Goal: Transaction & Acquisition: Download file/media

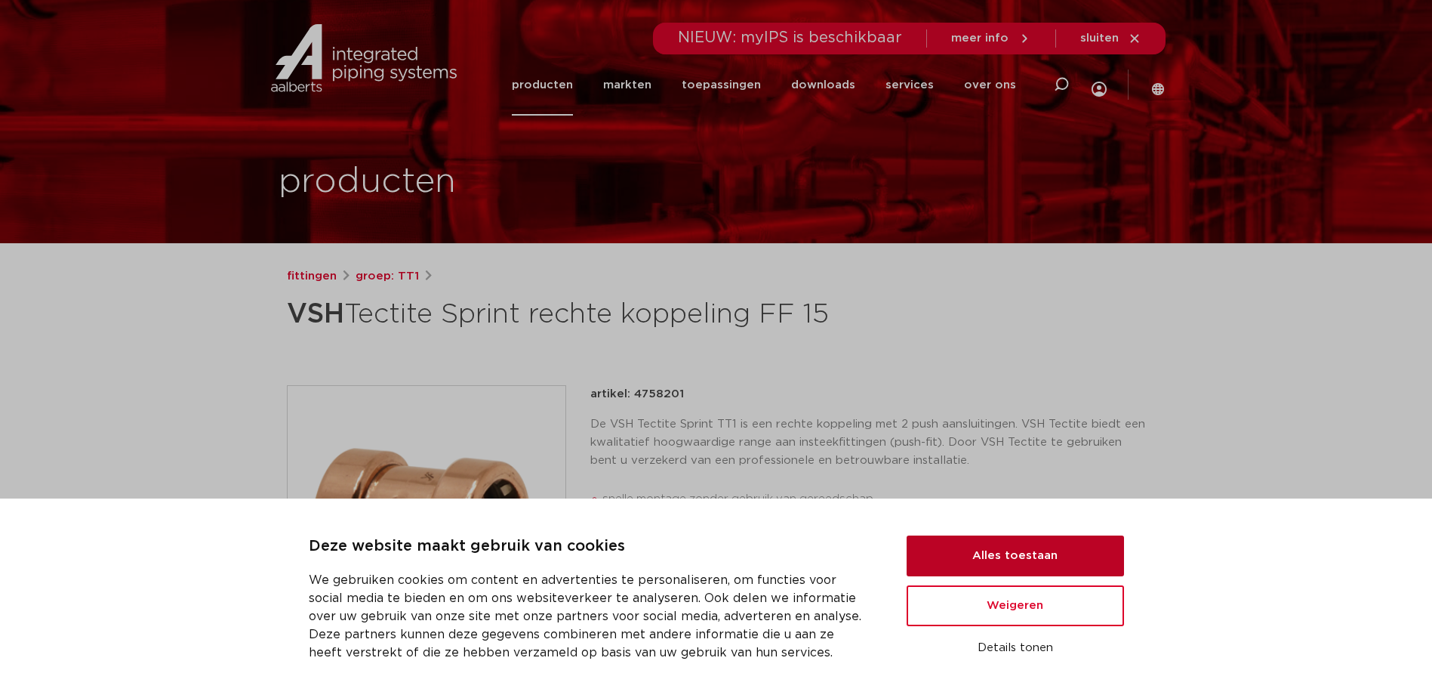
click at [1051, 550] on button "Alles toestaan" at bounding box center [1015, 555] width 217 height 41
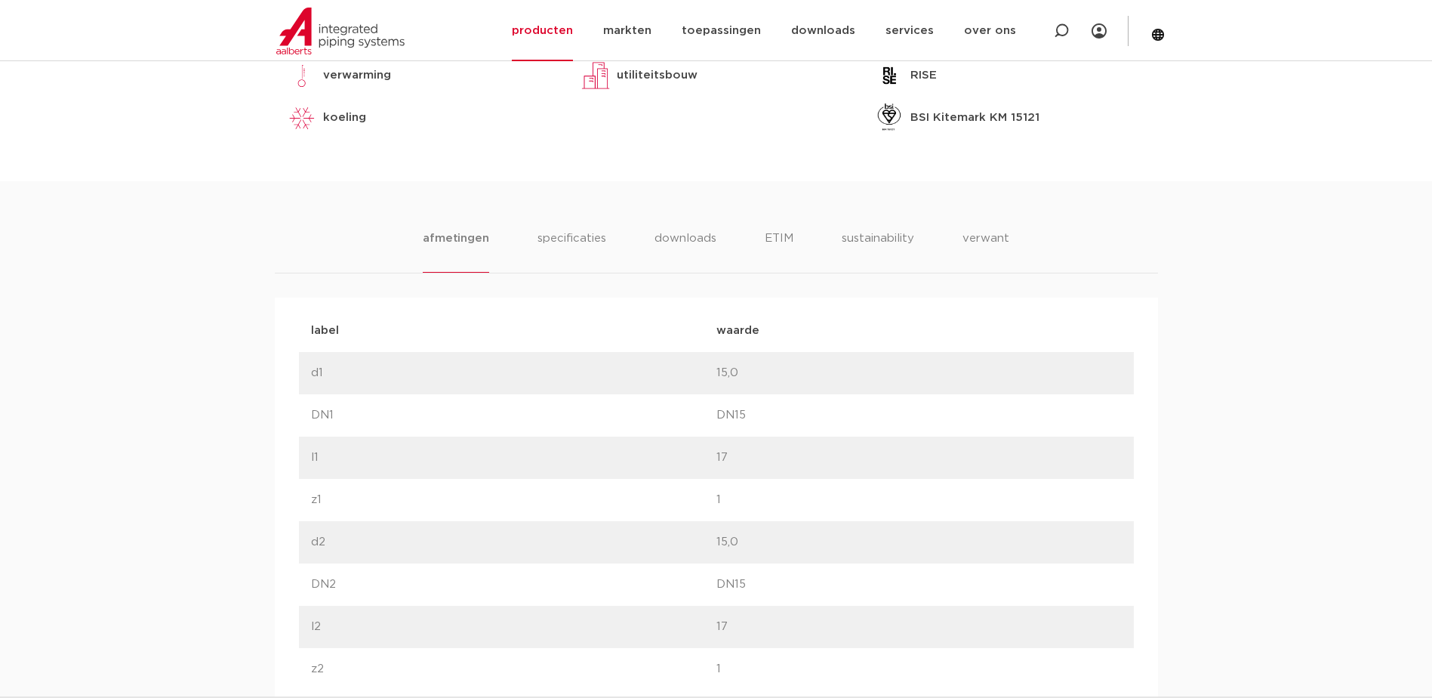
scroll to position [528, 0]
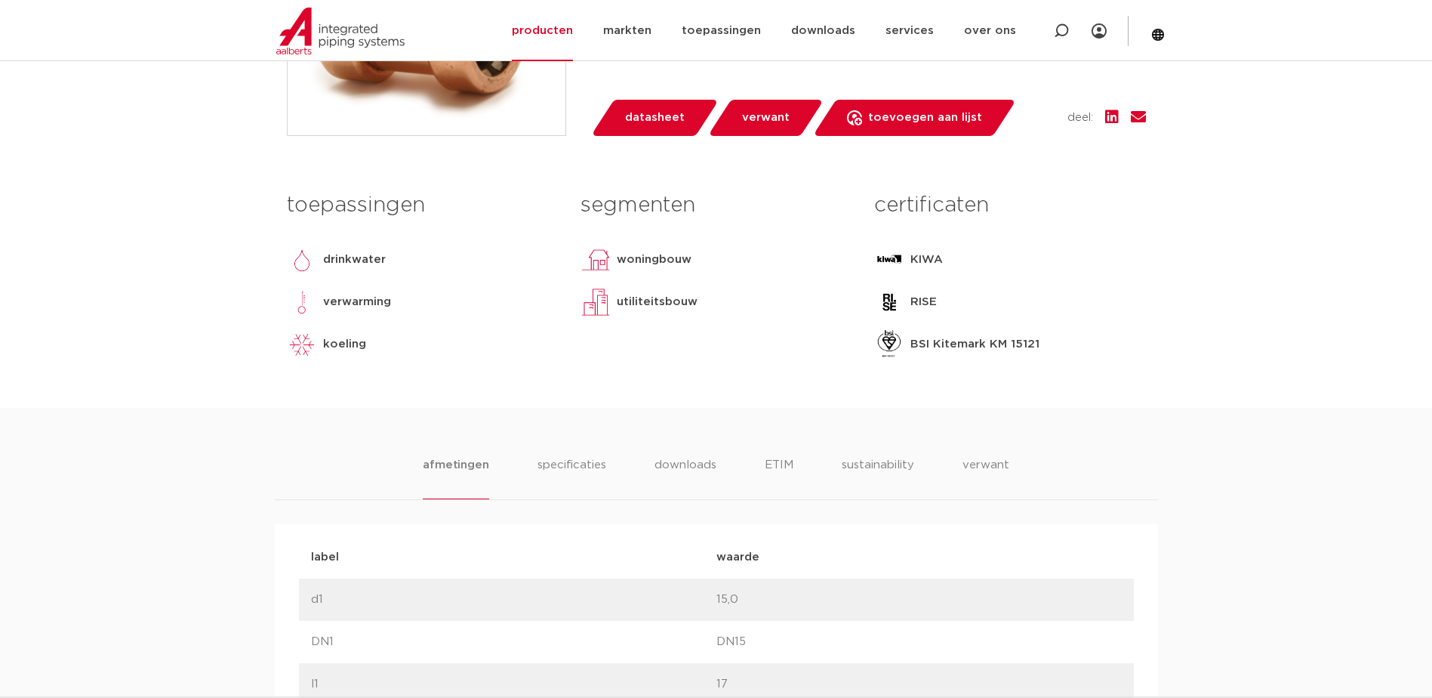
click at [931, 258] on p "KIWA" at bounding box center [926, 260] width 32 height 18
click at [574, 473] on li "specificaties" at bounding box center [571, 477] width 72 height 43
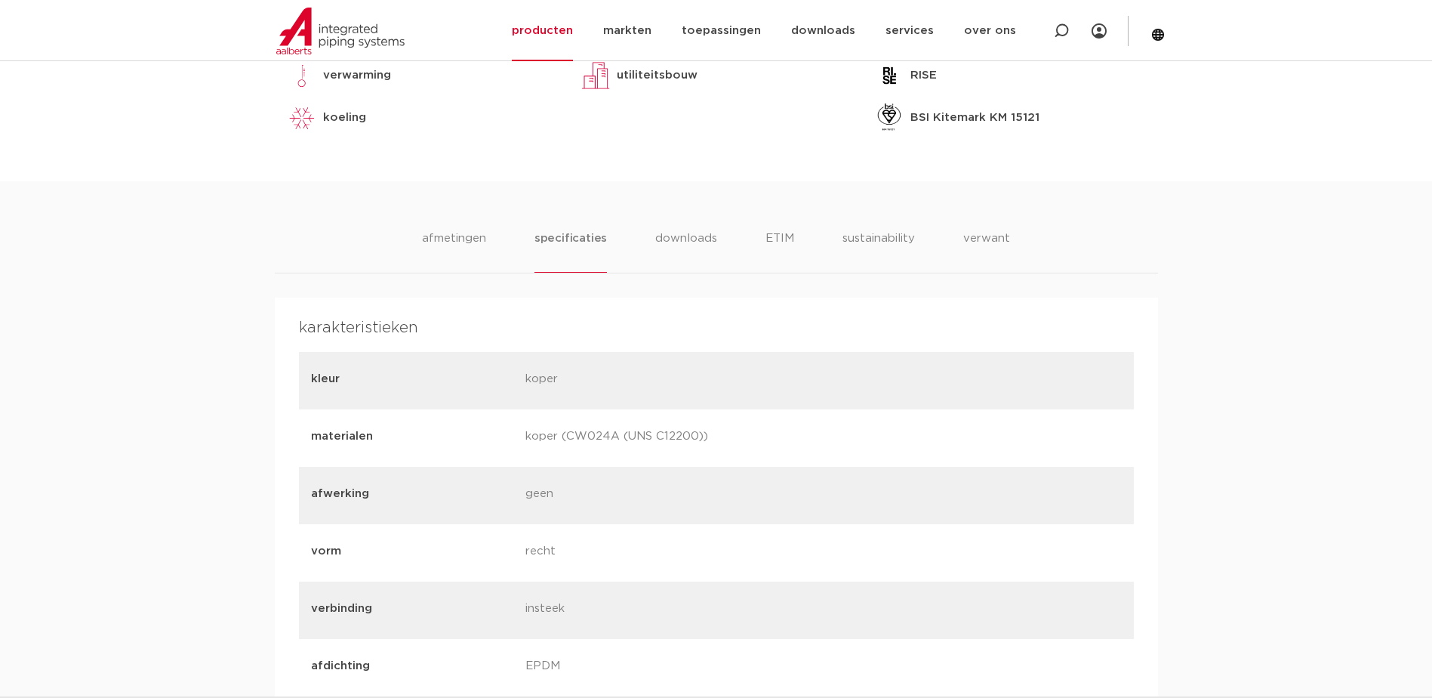
scroll to position [453, 0]
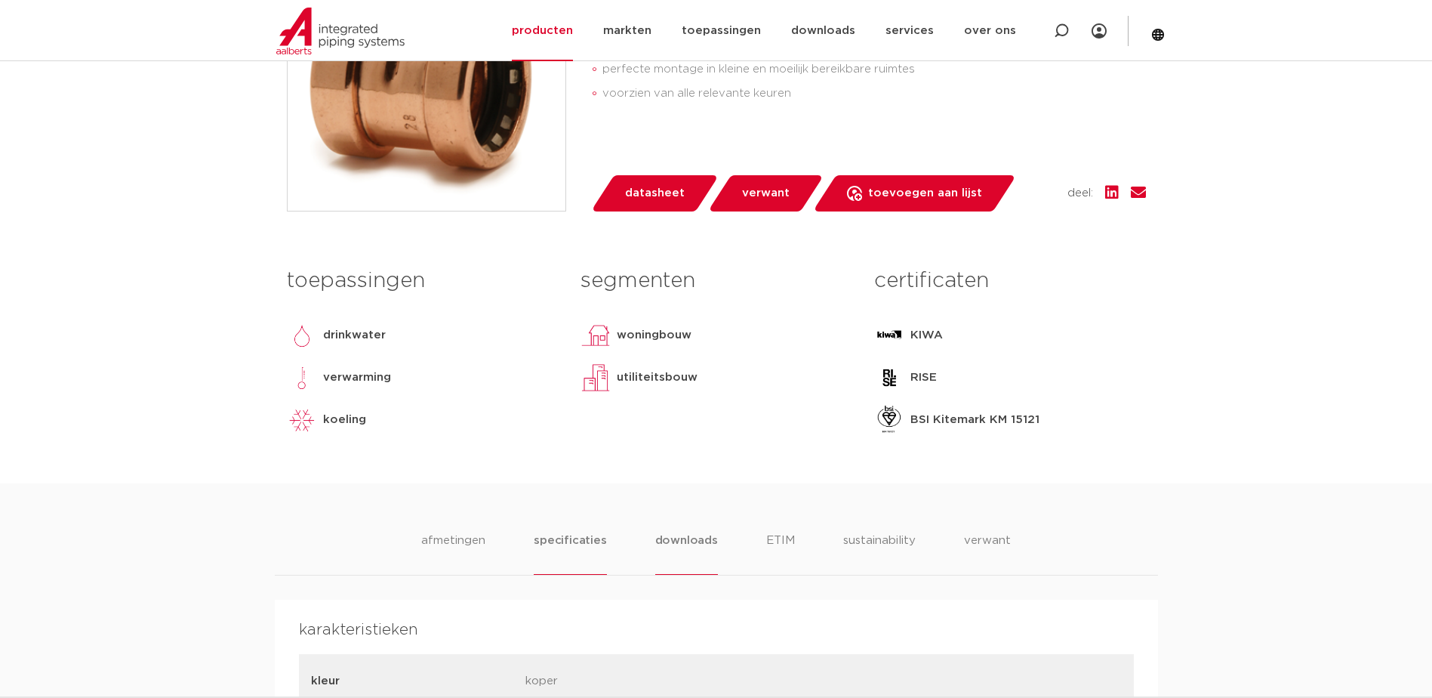
click at [676, 542] on li "downloads" at bounding box center [686, 552] width 63 height 43
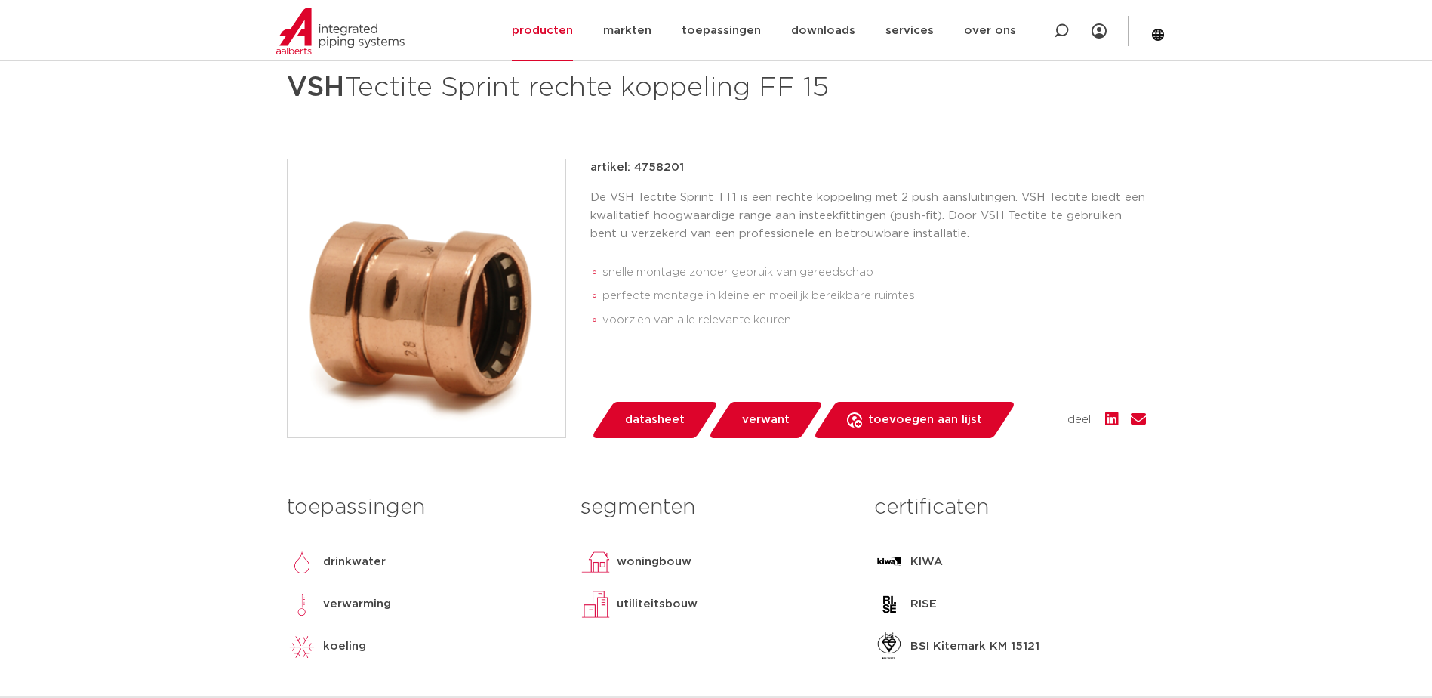
scroll to position [302, 0]
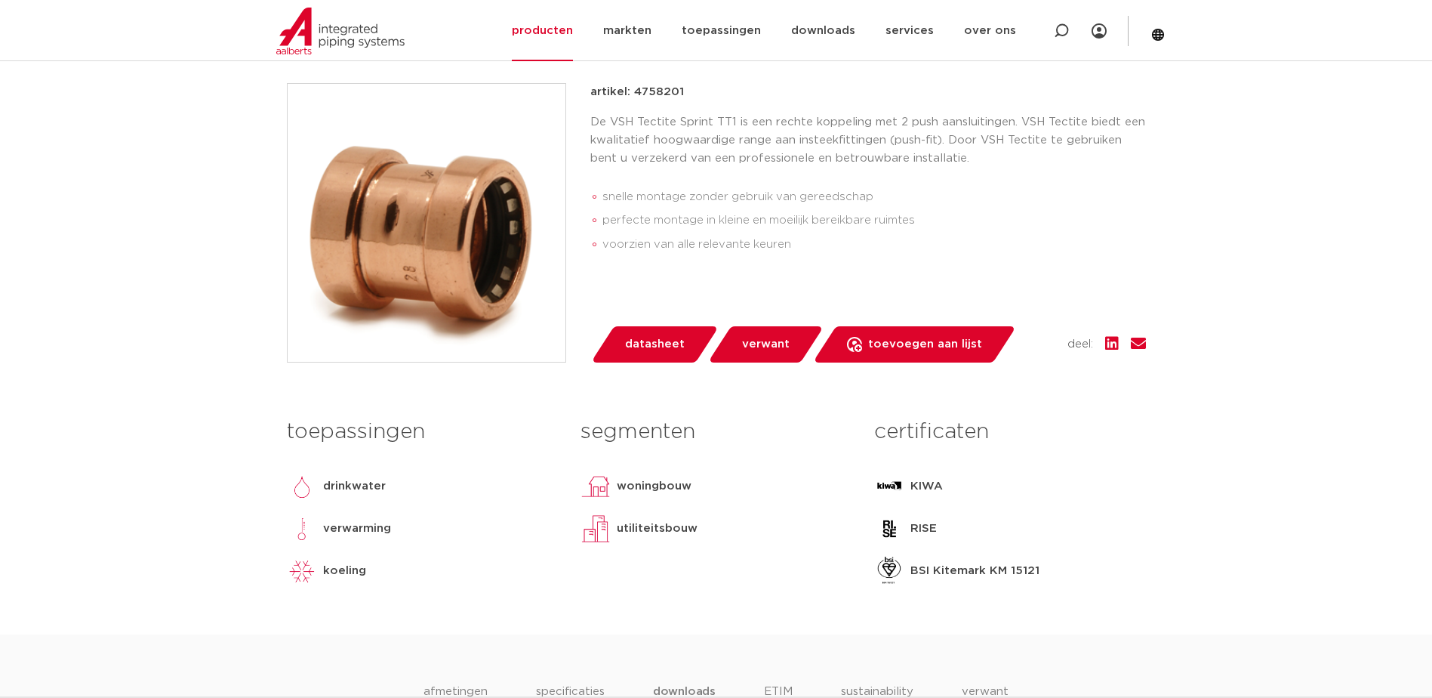
click at [928, 485] on p "KIWA" at bounding box center [926, 486] width 32 height 18
click at [658, 482] on p "woningbouw" at bounding box center [654, 486] width 75 height 18
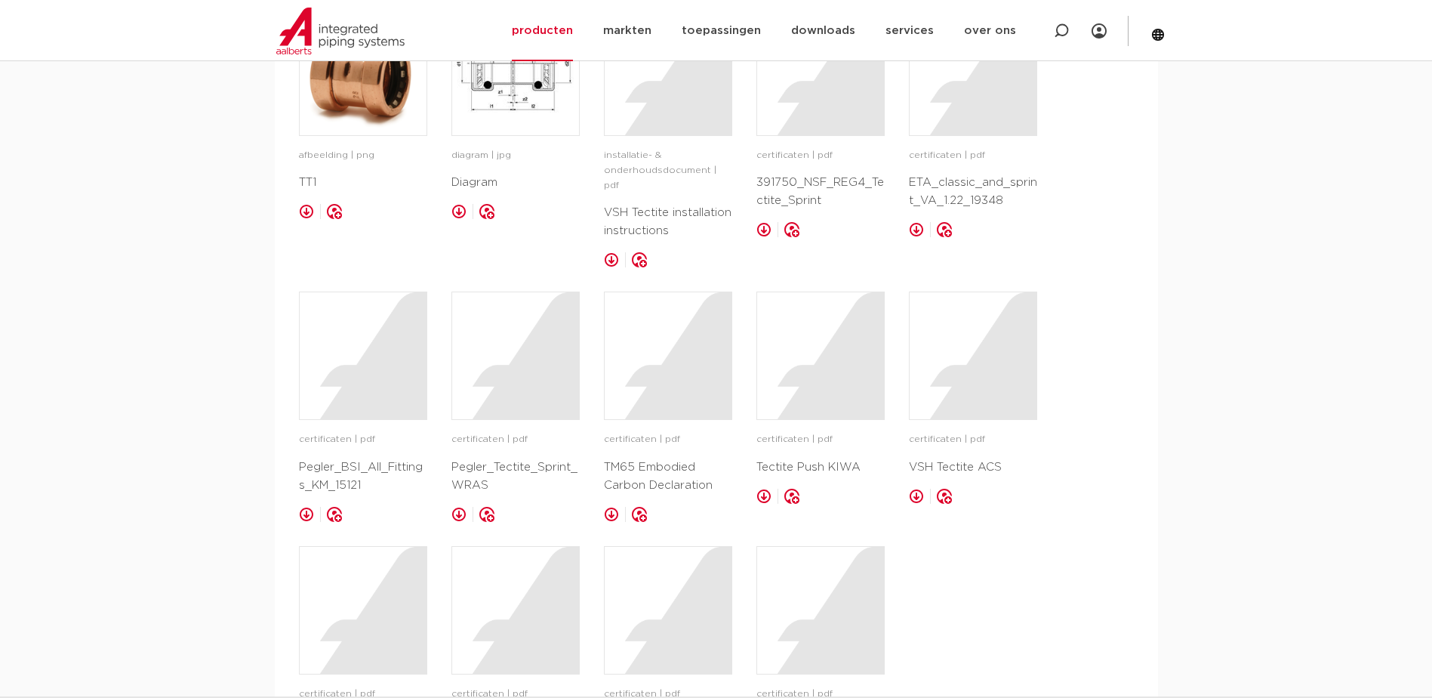
scroll to position [906, 0]
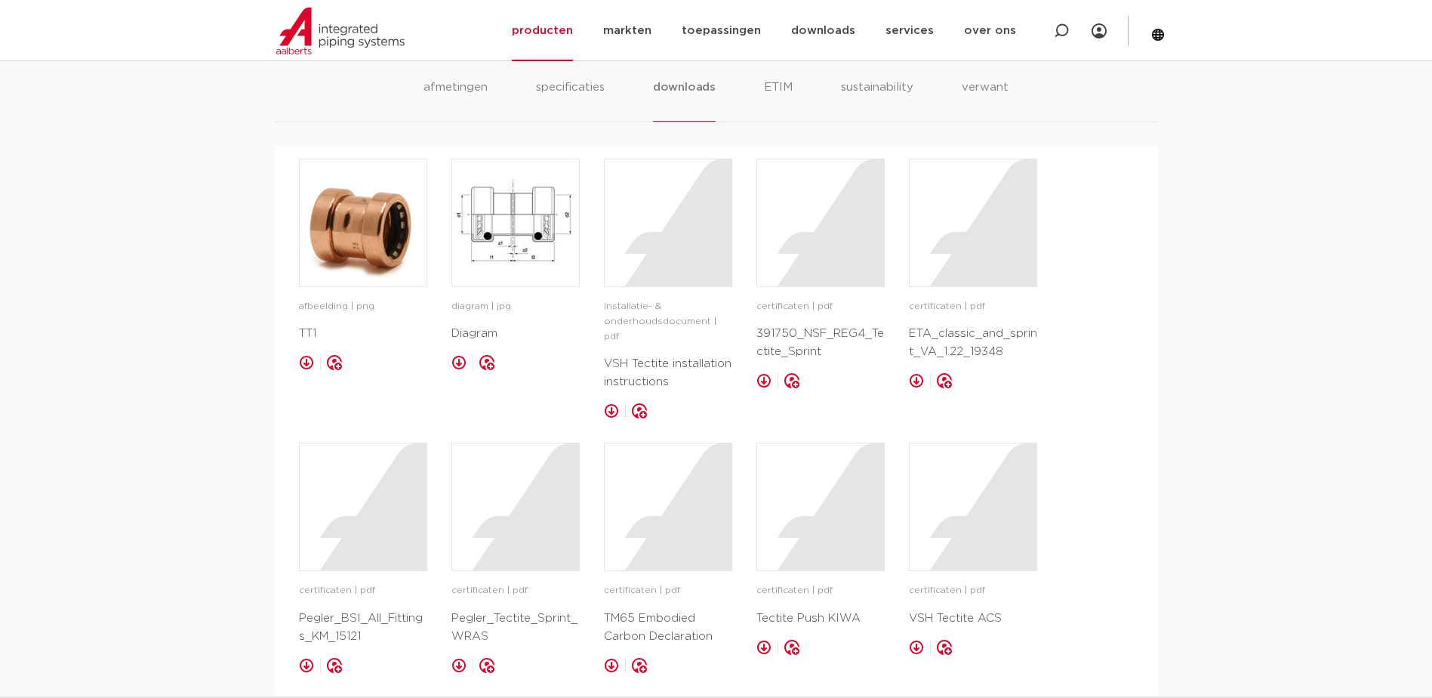
click at [823, 609] on p "Tectite Push KIWA" at bounding box center [820, 618] width 128 height 18
click at [815, 531] on div at bounding box center [820, 506] width 127 height 127
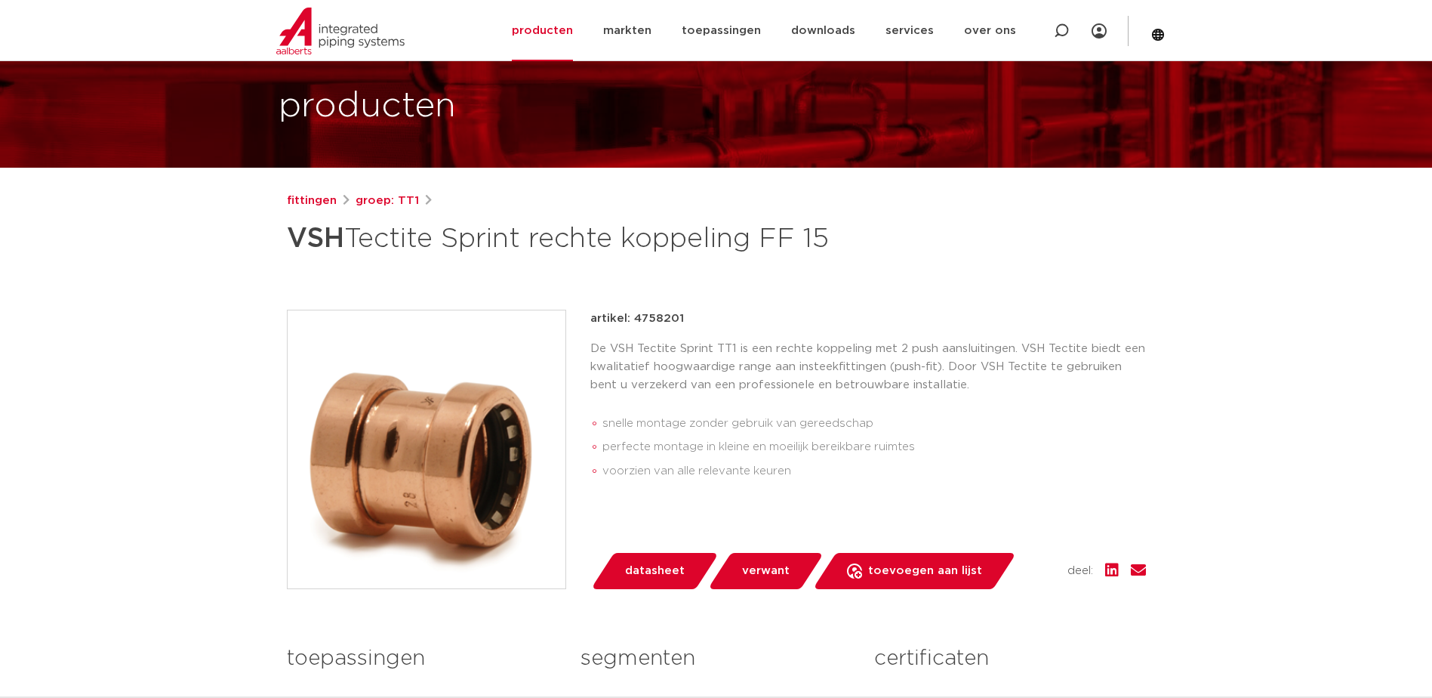
scroll to position [226, 0]
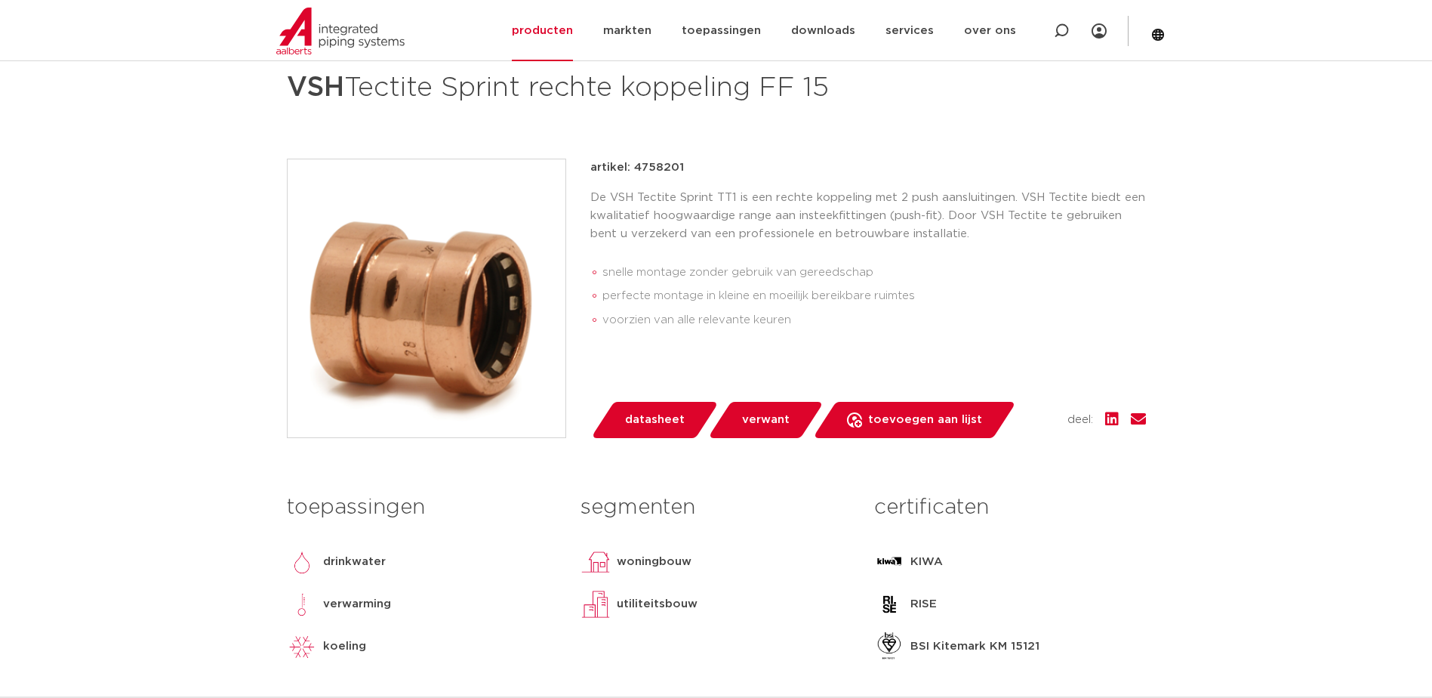
drag, startPoint x: 245, startPoint y: 119, endPoint x: 248, endPoint y: 80, distance: 39.3
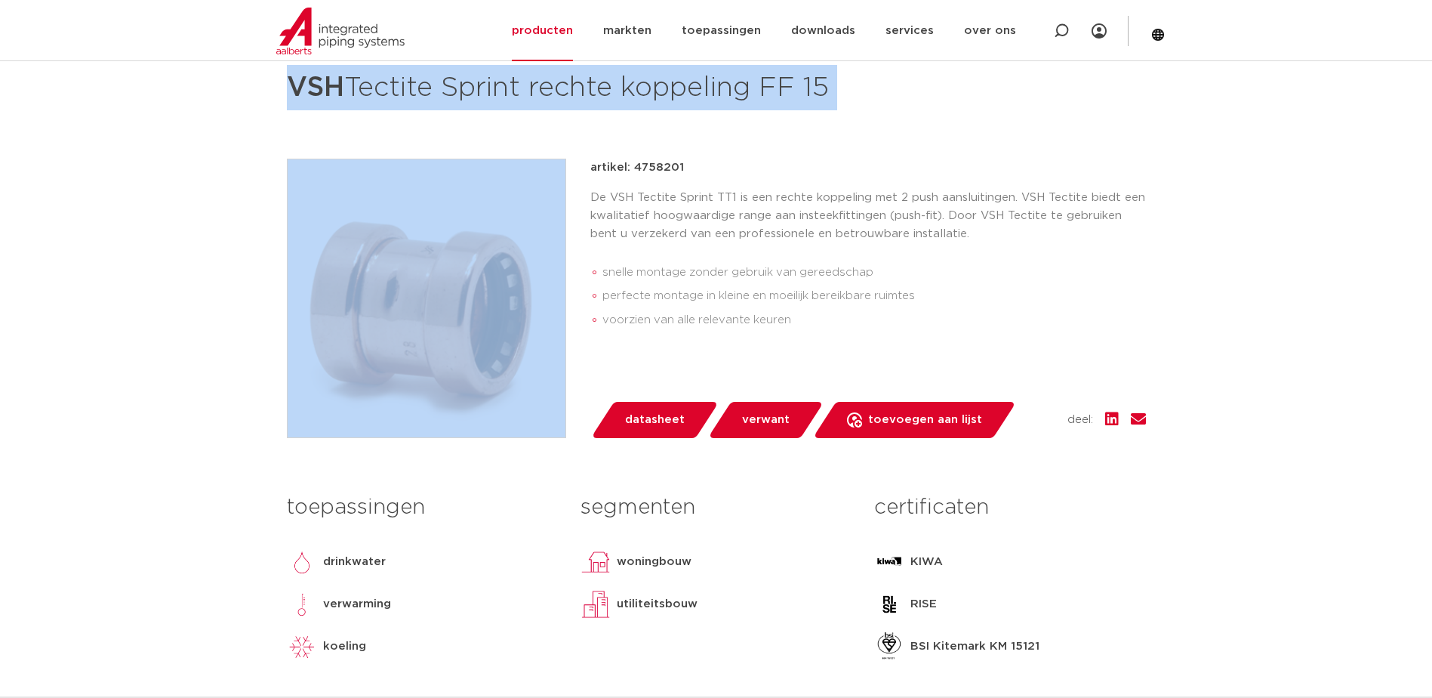
drag, startPoint x: 248, startPoint y: 80, endPoint x: 587, endPoint y: 125, distance: 342.7
click at [704, 76] on h1 "VSH Tectite Sprint rechte koppeling FF 15" at bounding box center [570, 87] width 567 height 45
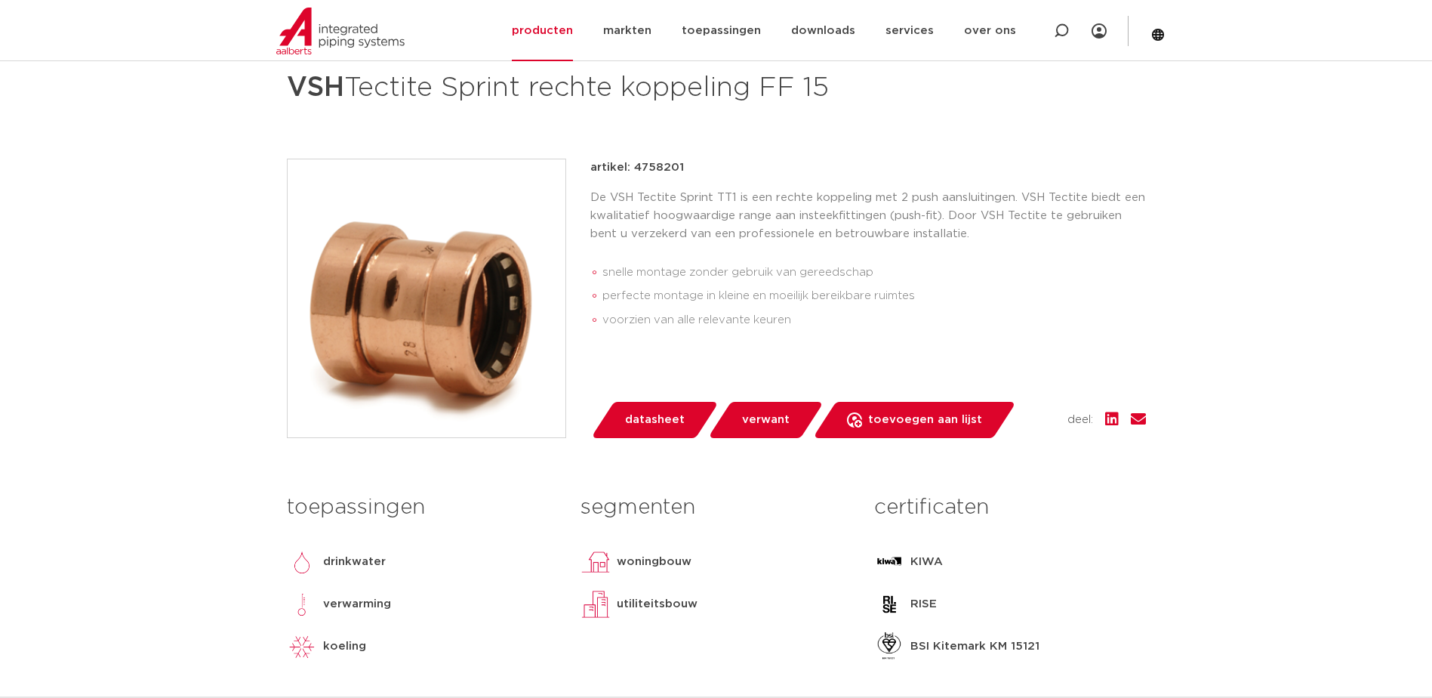
drag, startPoint x: 849, startPoint y: 88, endPoint x: 288, endPoint y: 91, distance: 561.0
click at [288, 91] on h1 "VSH Tectite Sprint rechte koppeling FF 15" at bounding box center [570, 87] width 567 height 45
copy h1 "VSH Tectite Sprint rechte koppeling FF 15"
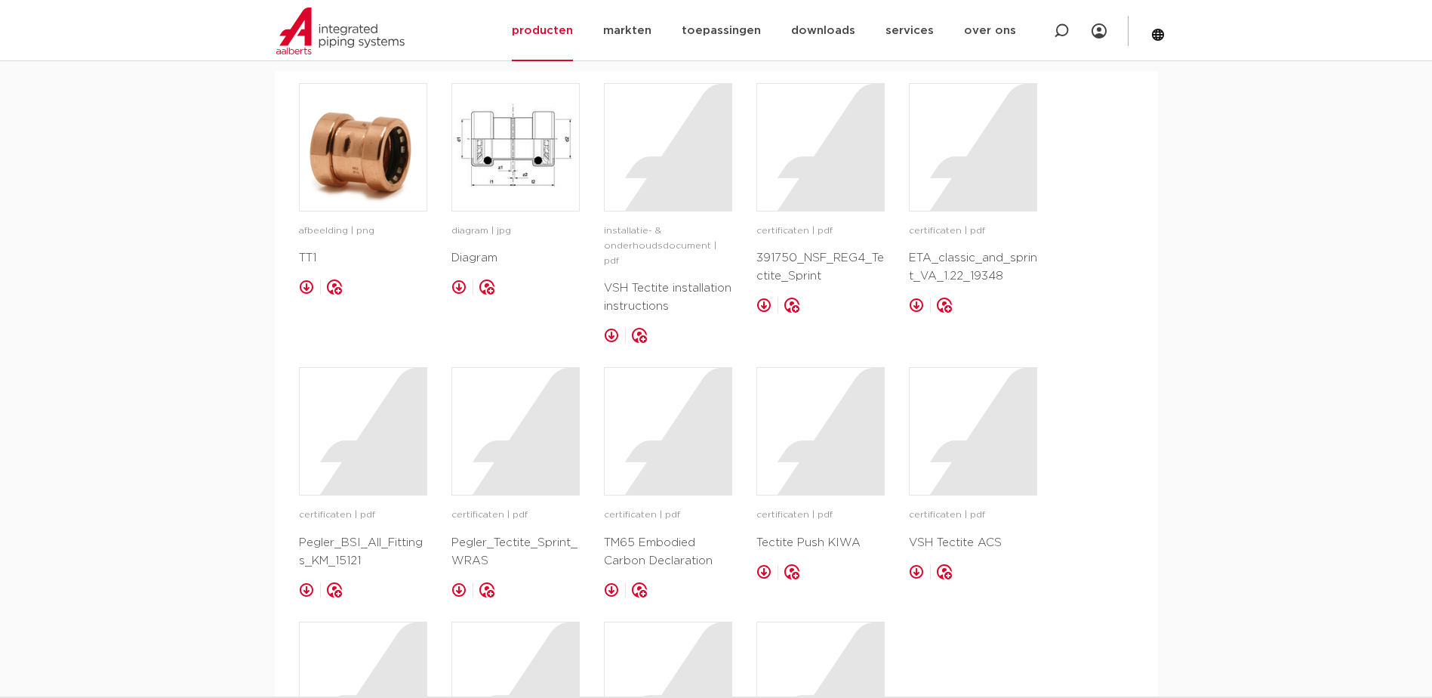
scroll to position [755, 0]
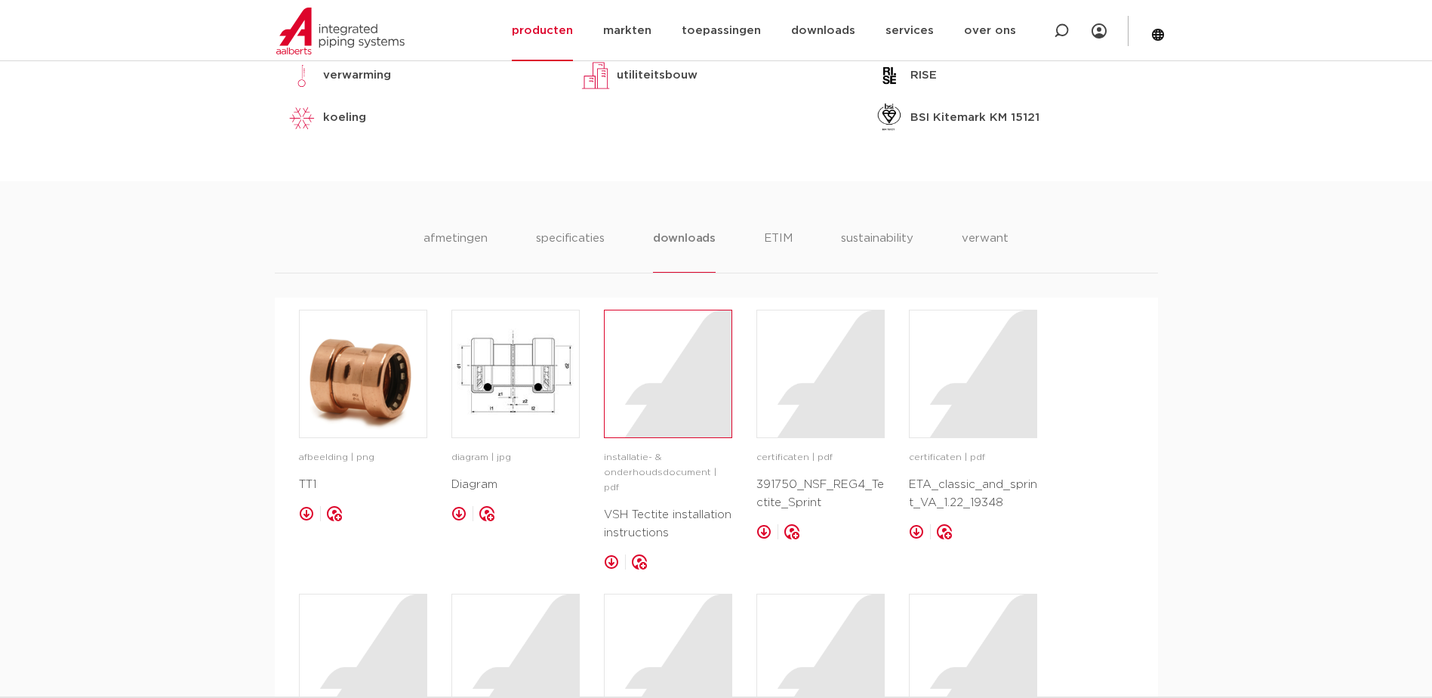
click at [661, 345] on div at bounding box center [668, 373] width 127 height 127
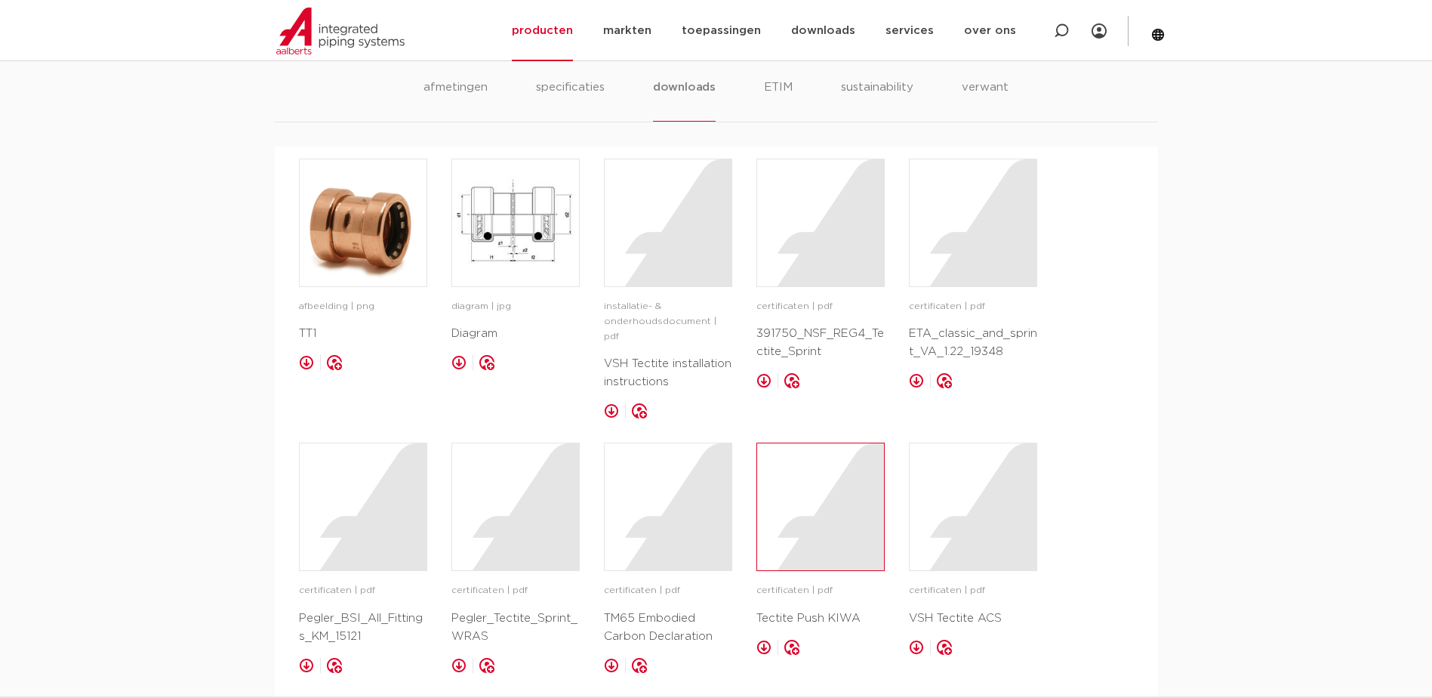
click at [813, 489] on div at bounding box center [820, 506] width 127 height 127
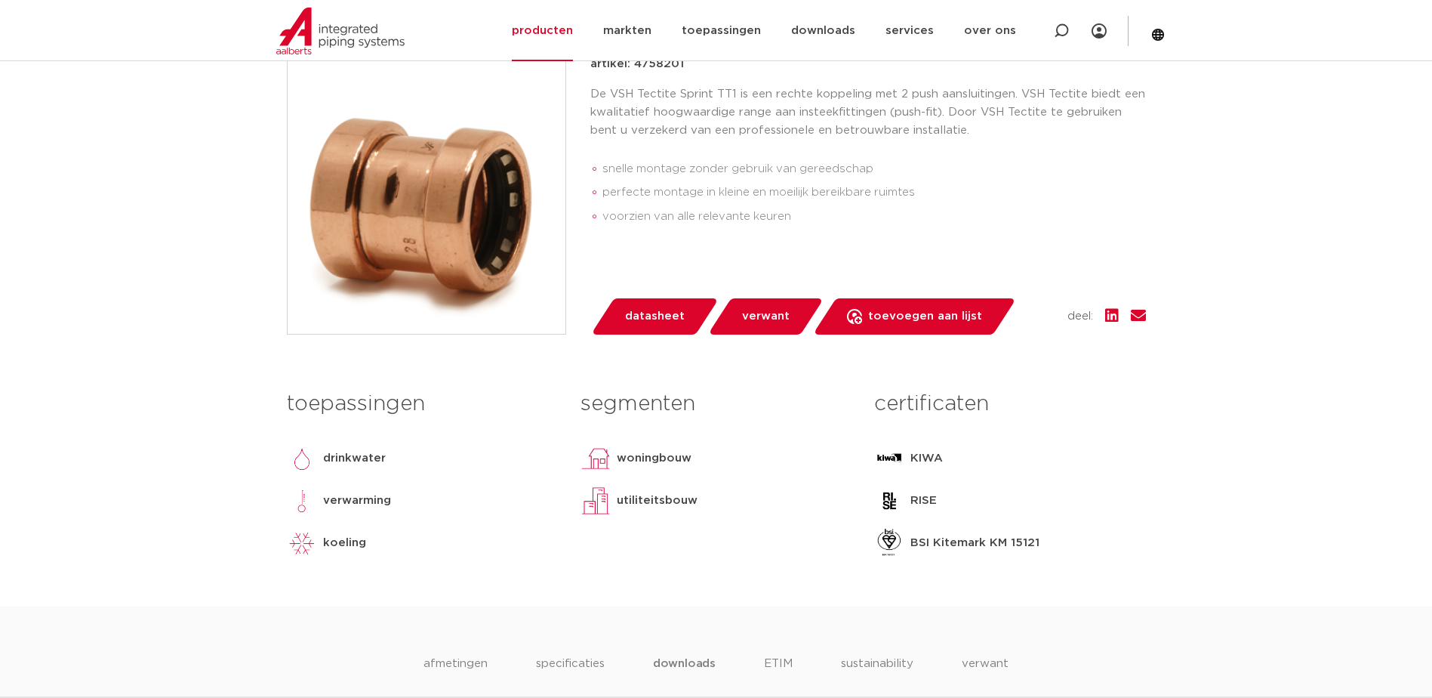
scroll to position [405, 0]
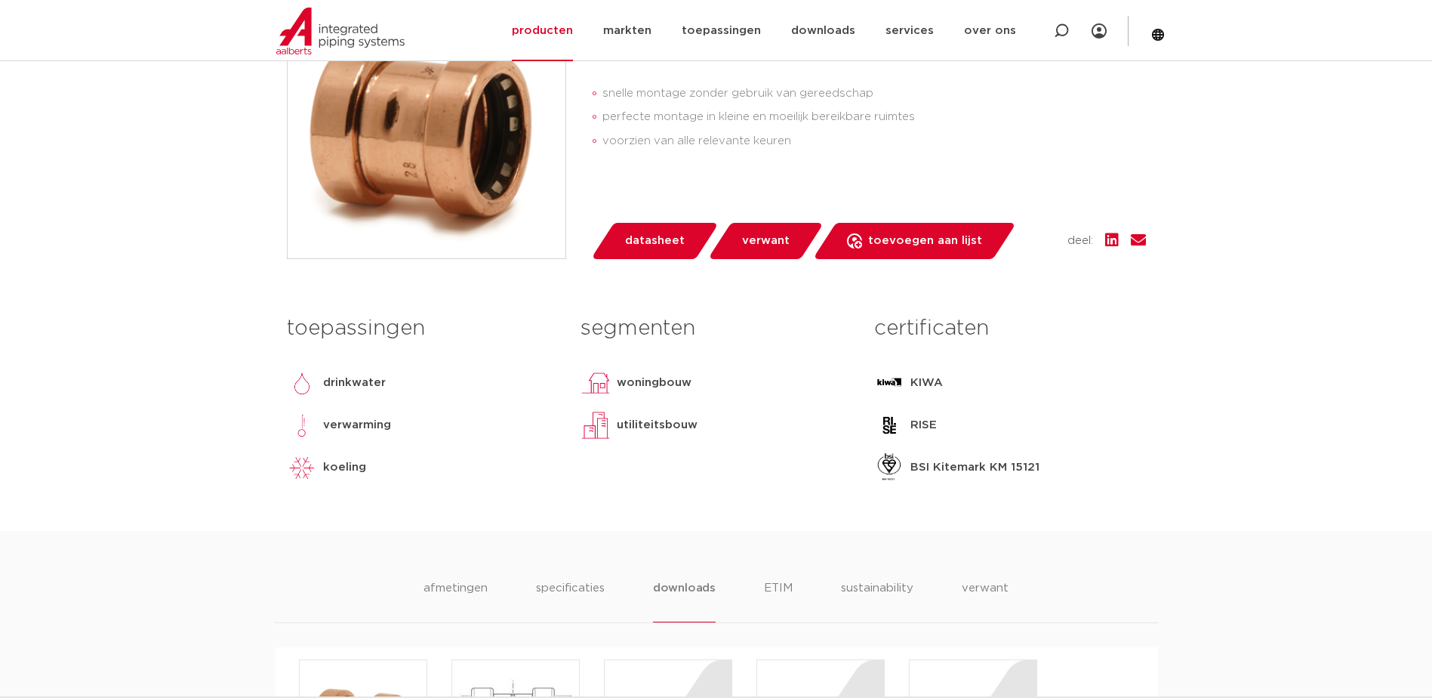
click at [939, 384] on p "KIWA" at bounding box center [926, 383] width 32 height 18
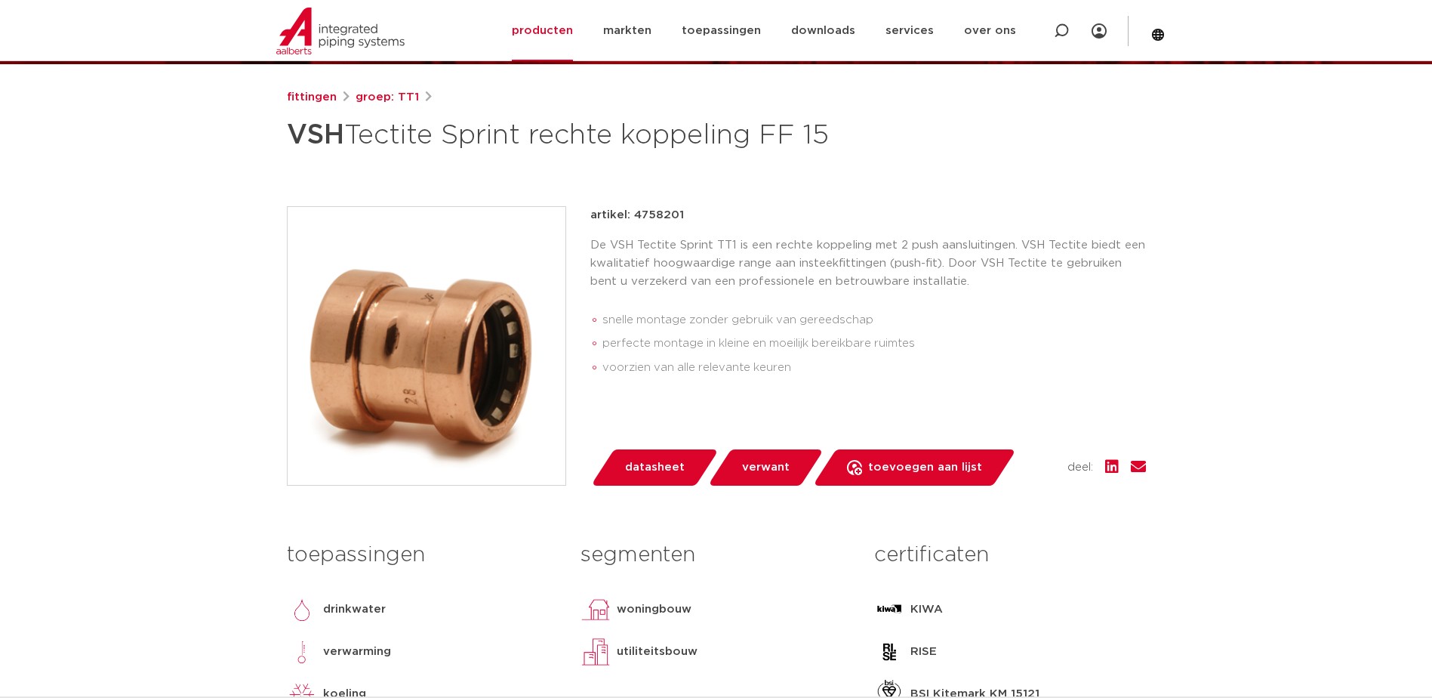
scroll to position [28, 0]
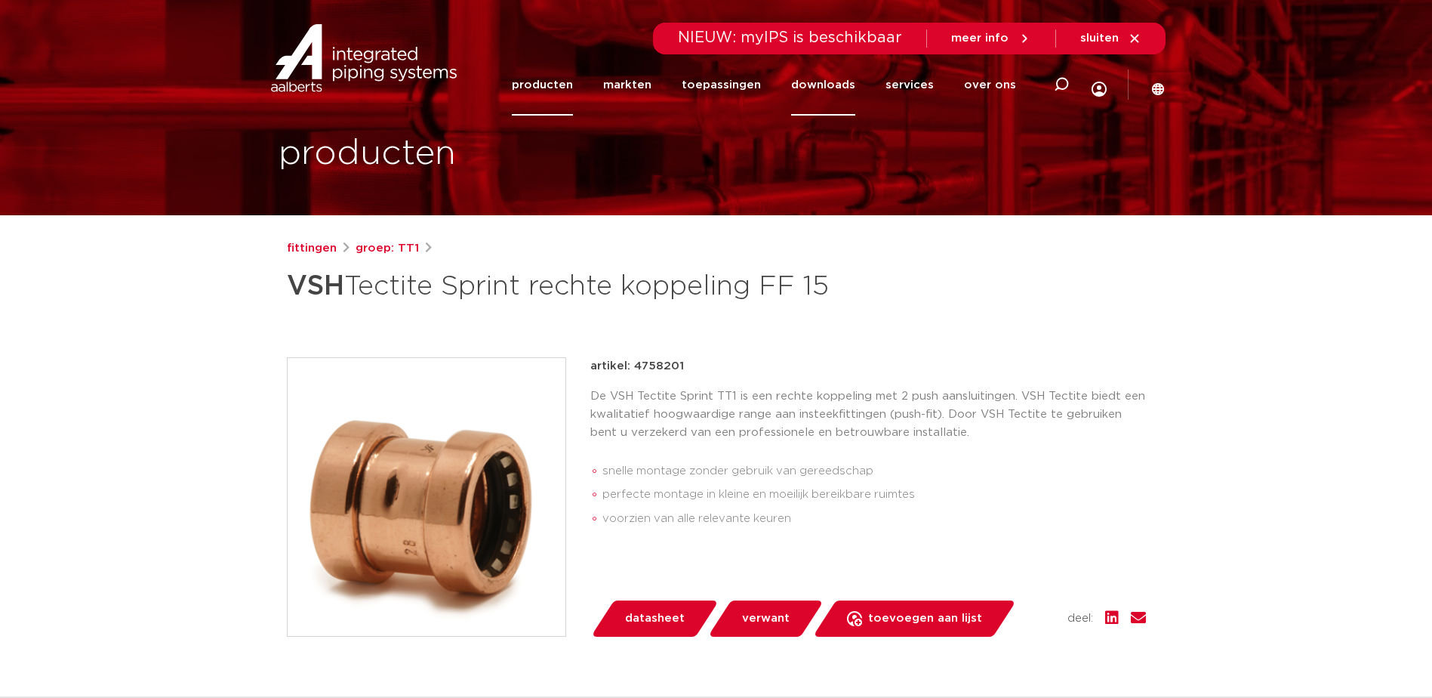
click at [839, 86] on link "downloads" at bounding box center [823, 84] width 64 height 61
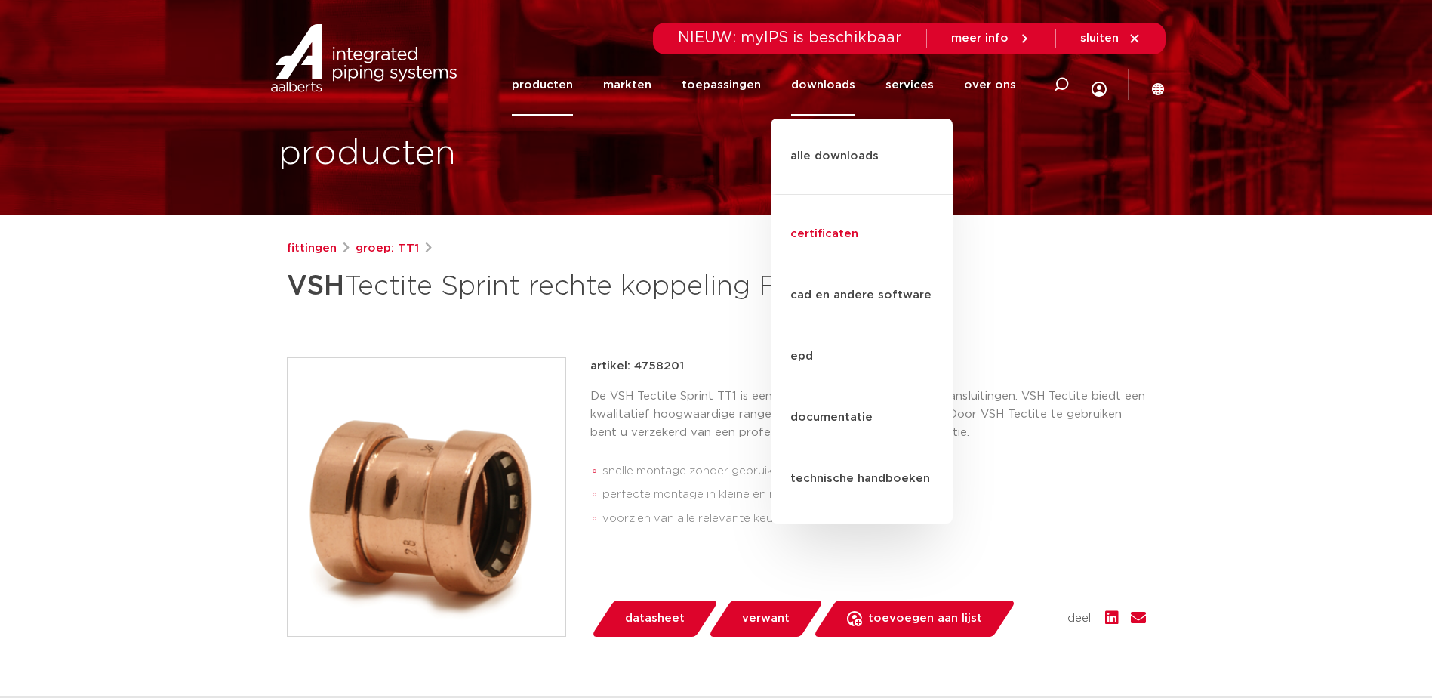
click at [825, 204] on link "certificaten" at bounding box center [862, 234] width 182 height 61
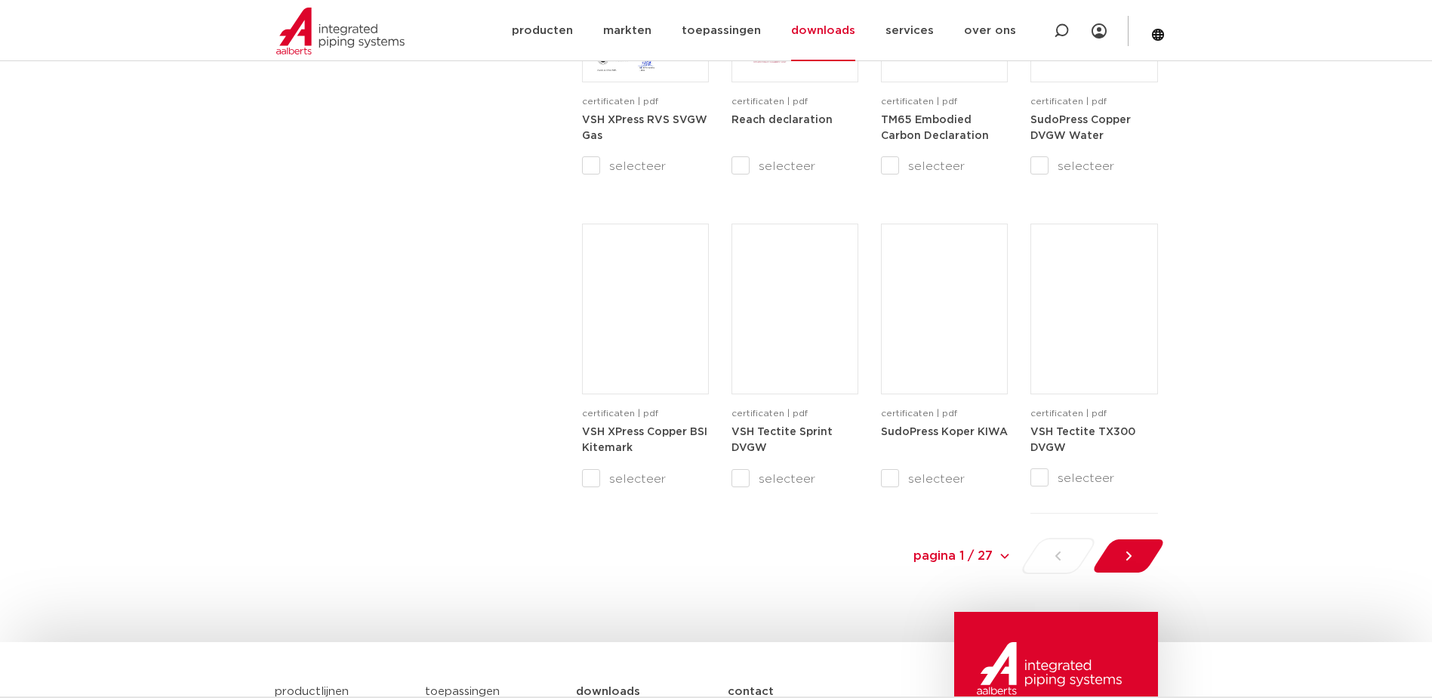
scroll to position [1283, 0]
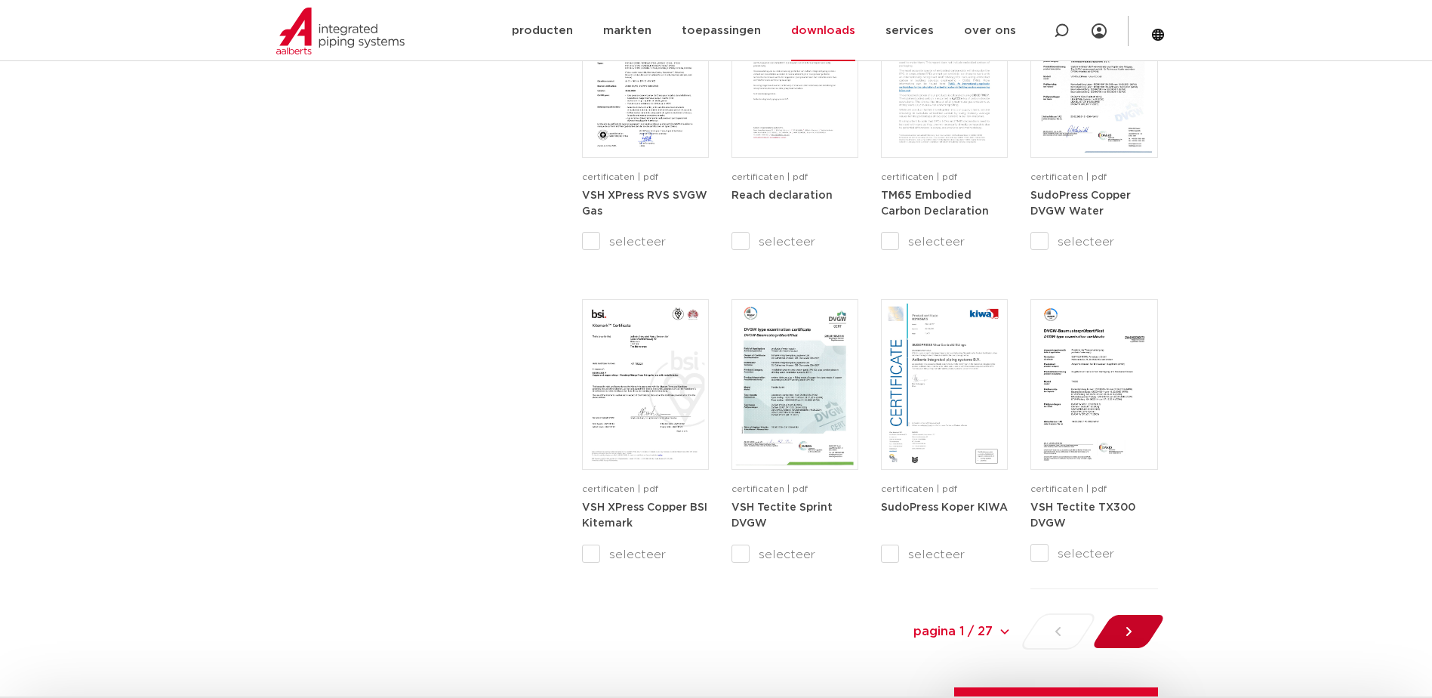
click at [1121, 628] on icon at bounding box center [1128, 631] width 15 height 15
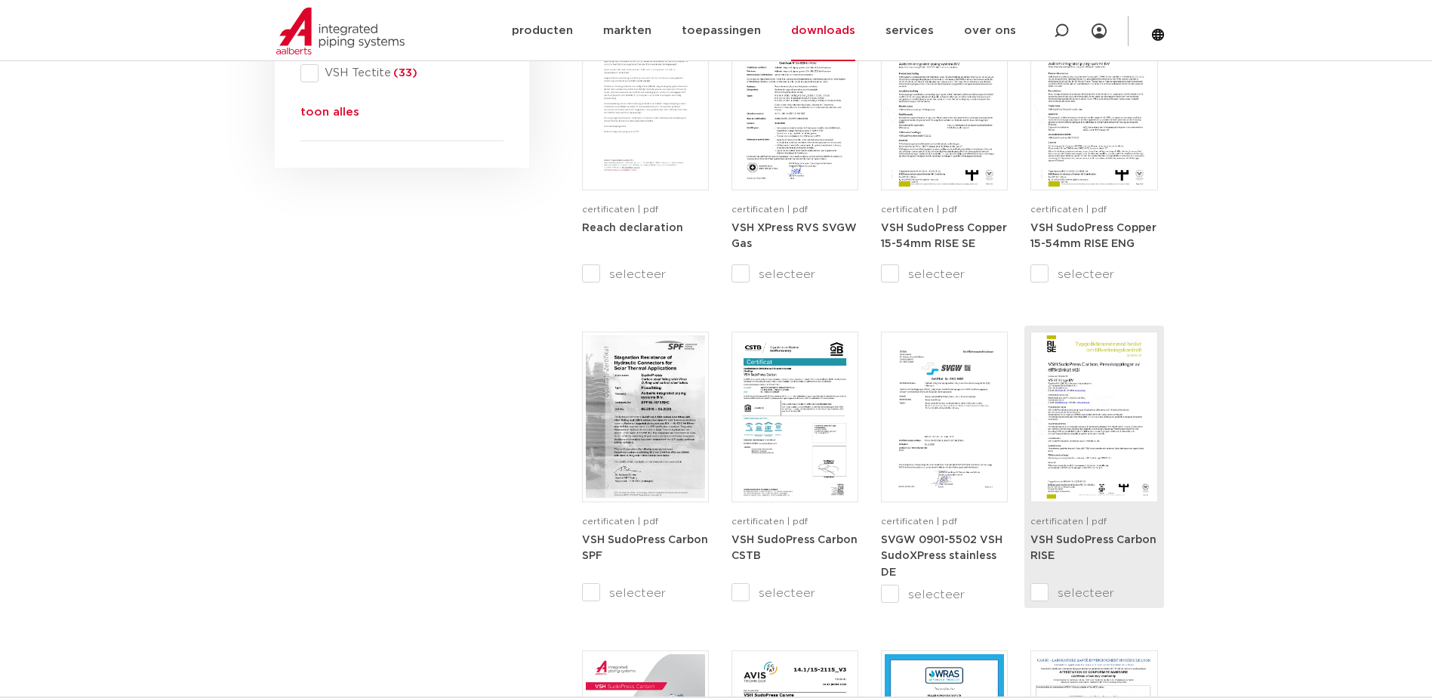
scroll to position [1234, 0]
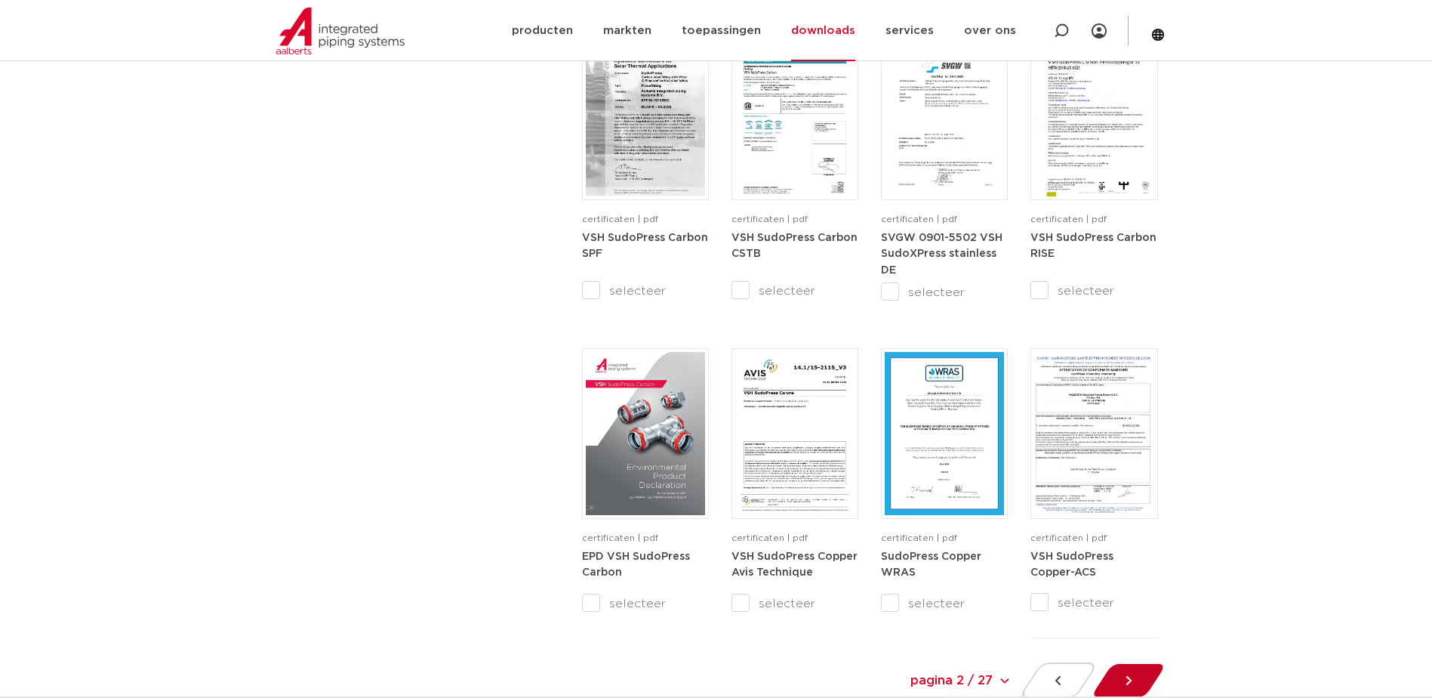
click at [1135, 684] on icon at bounding box center [1128, 680] width 15 height 15
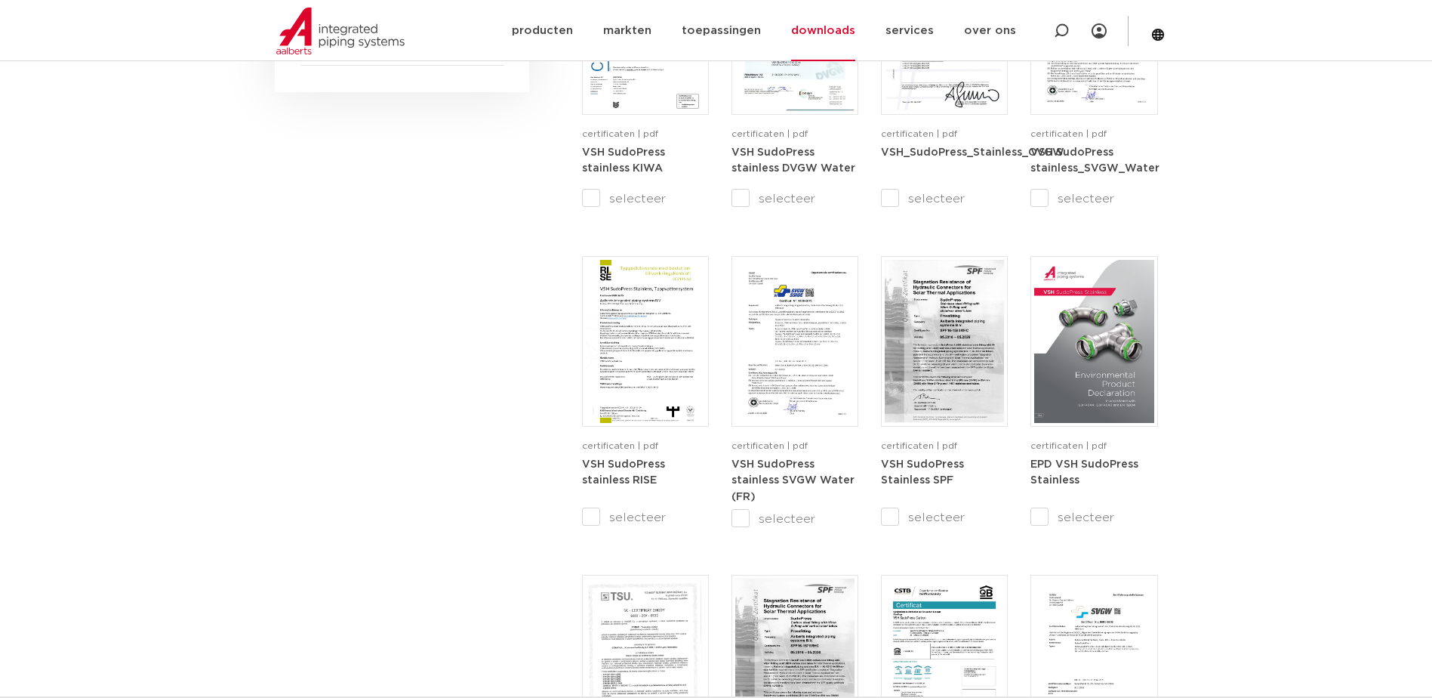
scroll to position [1310, 0]
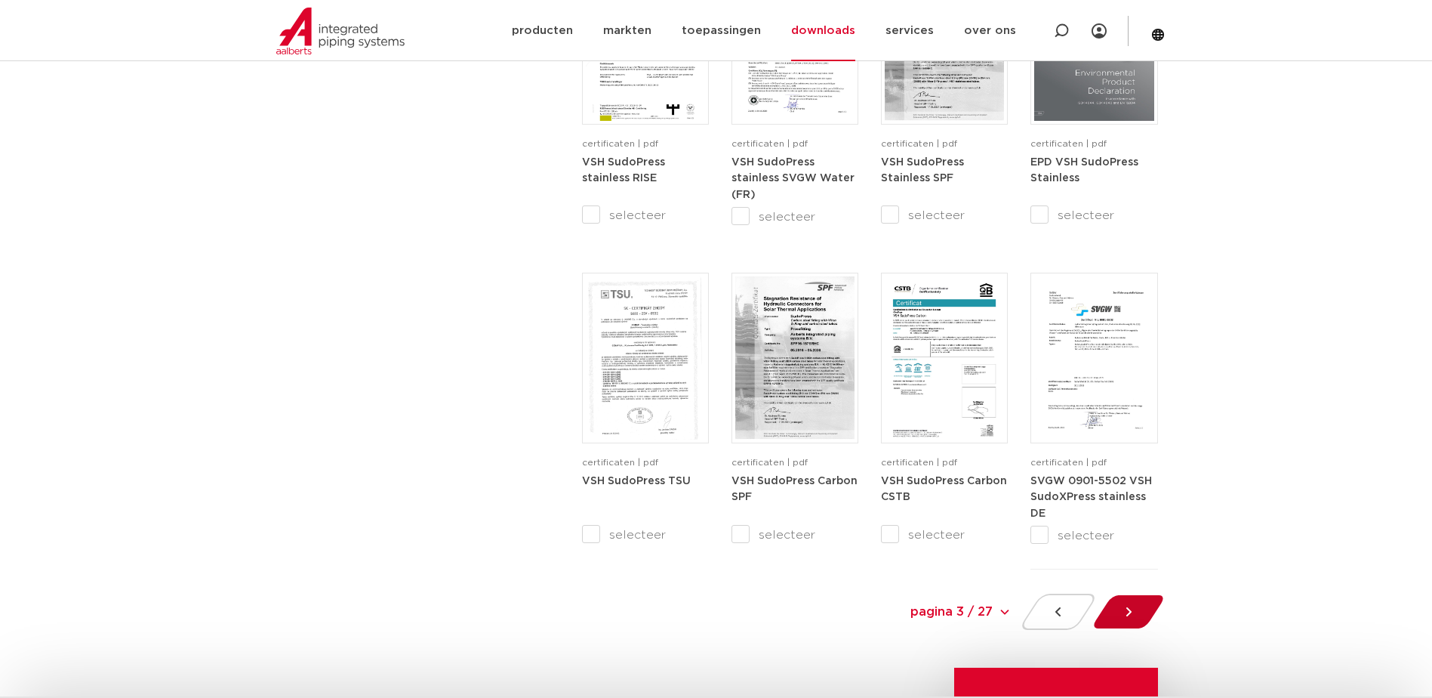
click at [1131, 611] on icon at bounding box center [1128, 611] width 5 height 9
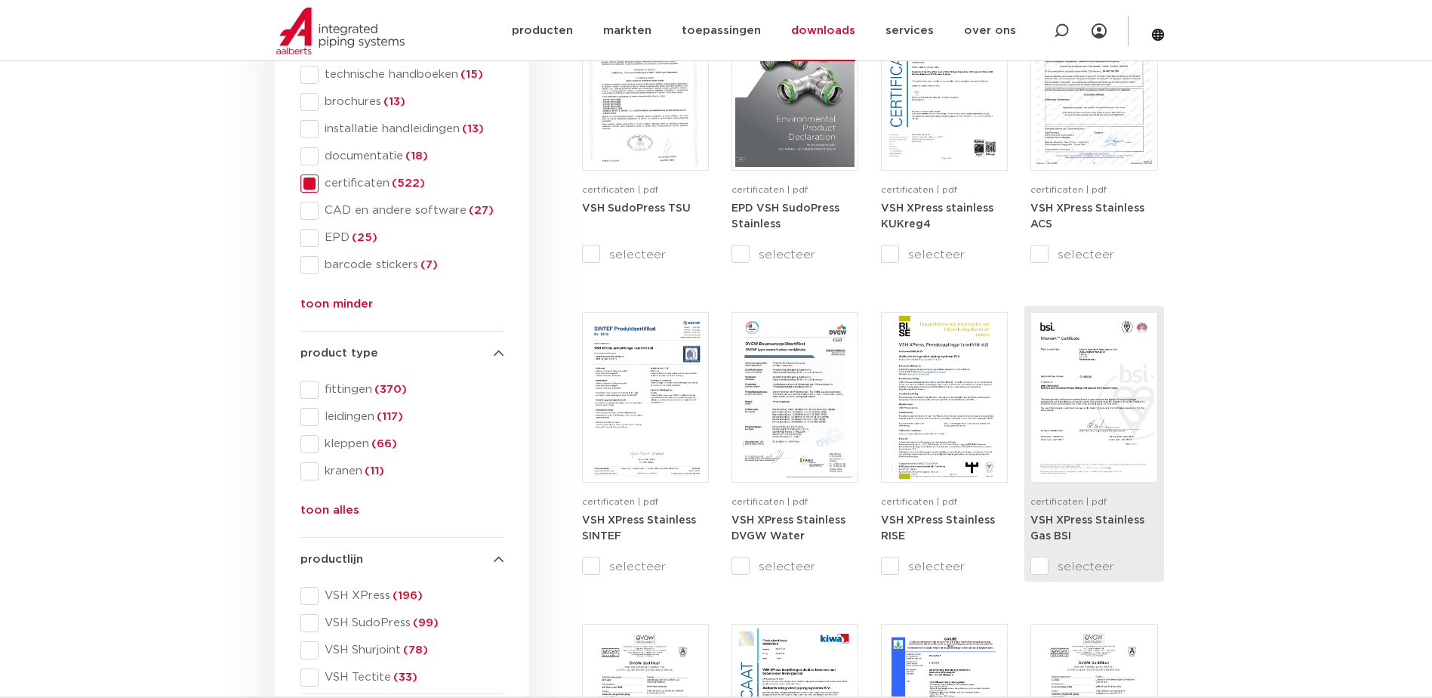
scroll to position [102, 0]
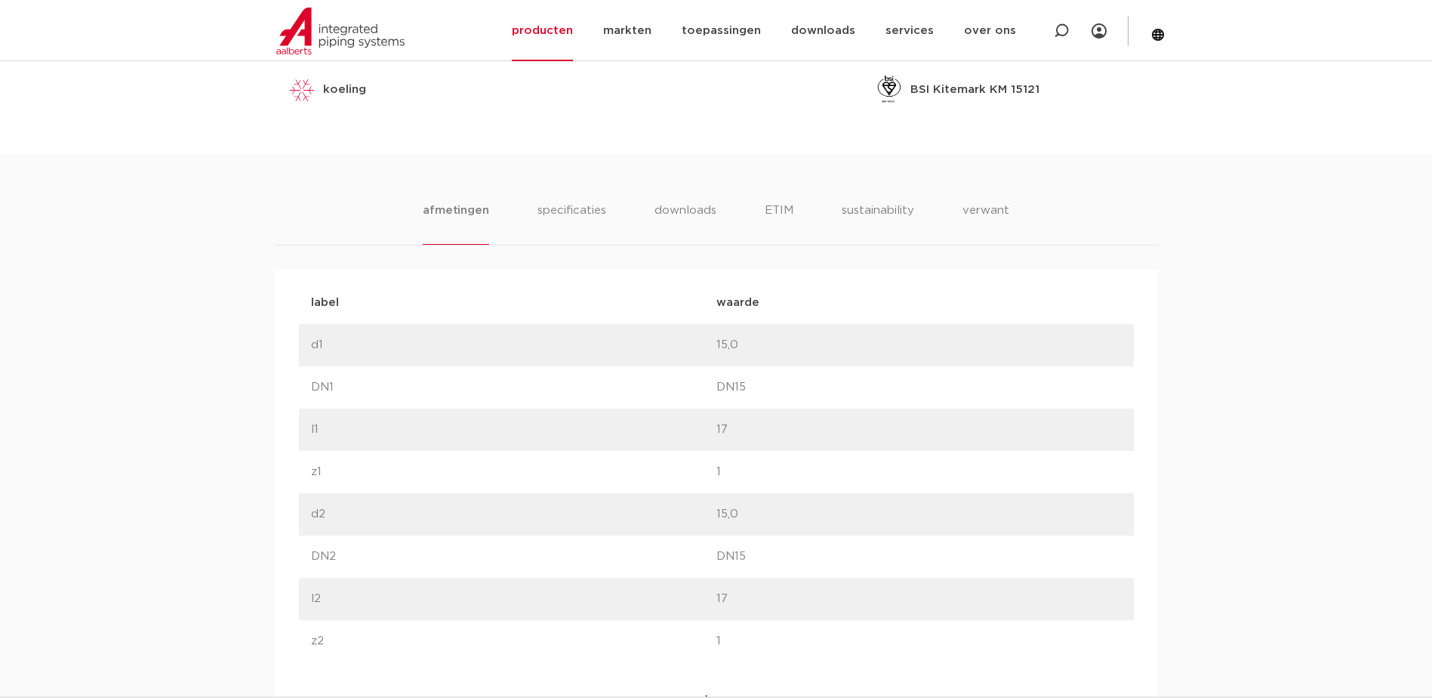
scroll to position [707, 0]
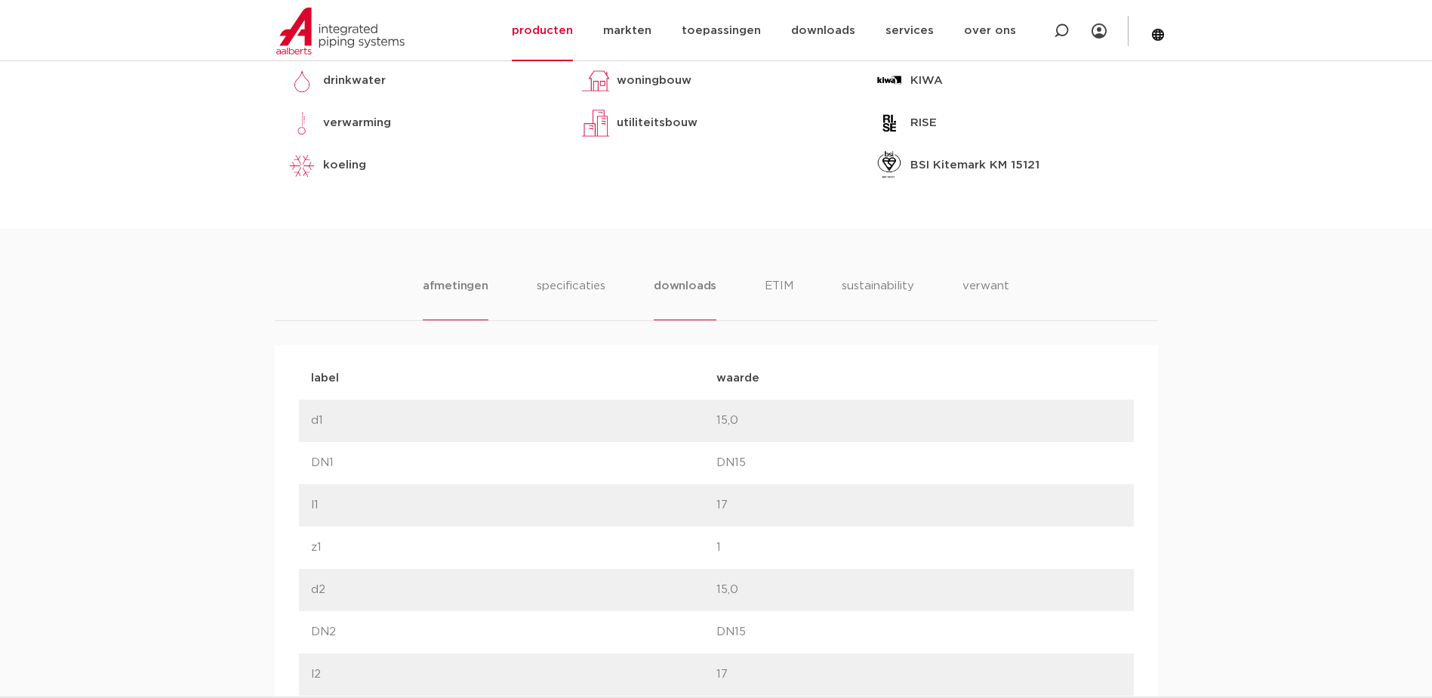
click at [689, 287] on li "downloads" at bounding box center [685, 298] width 63 height 43
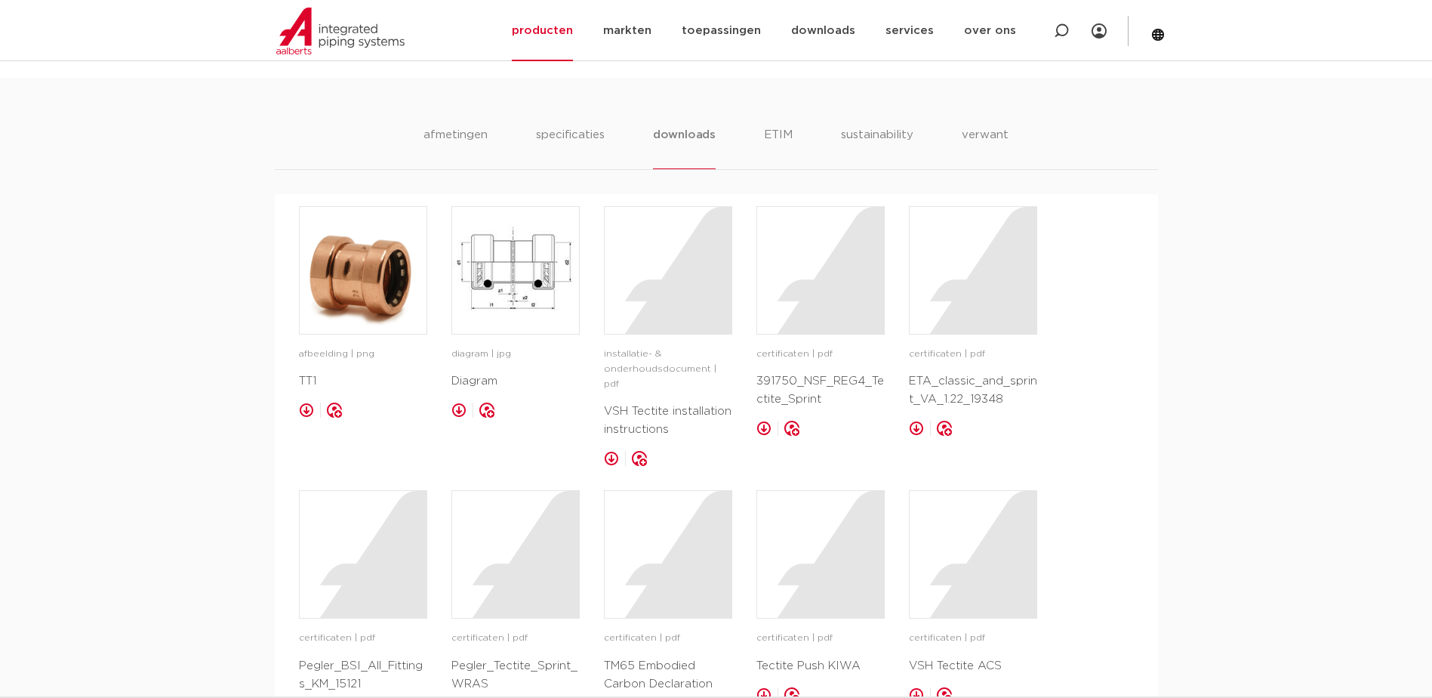
scroll to position [1085, 0]
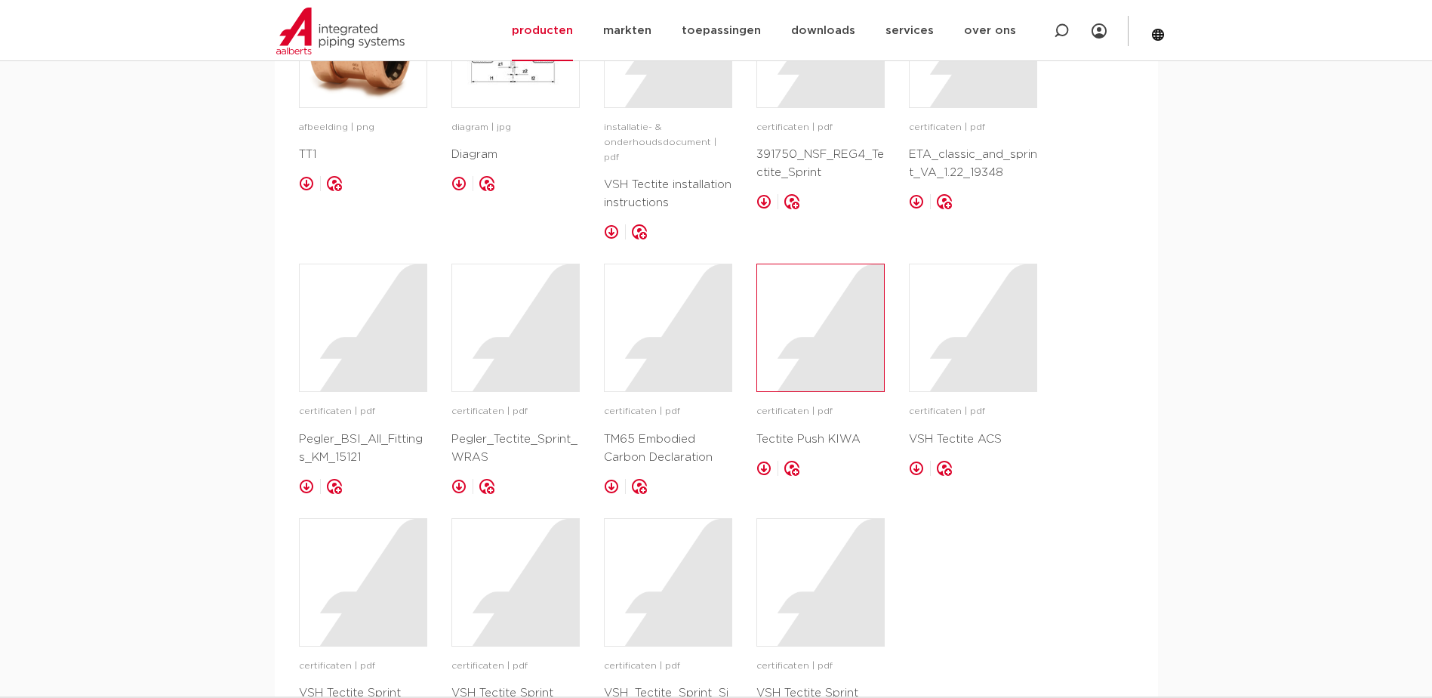
click at [803, 328] on div at bounding box center [820, 327] width 127 height 127
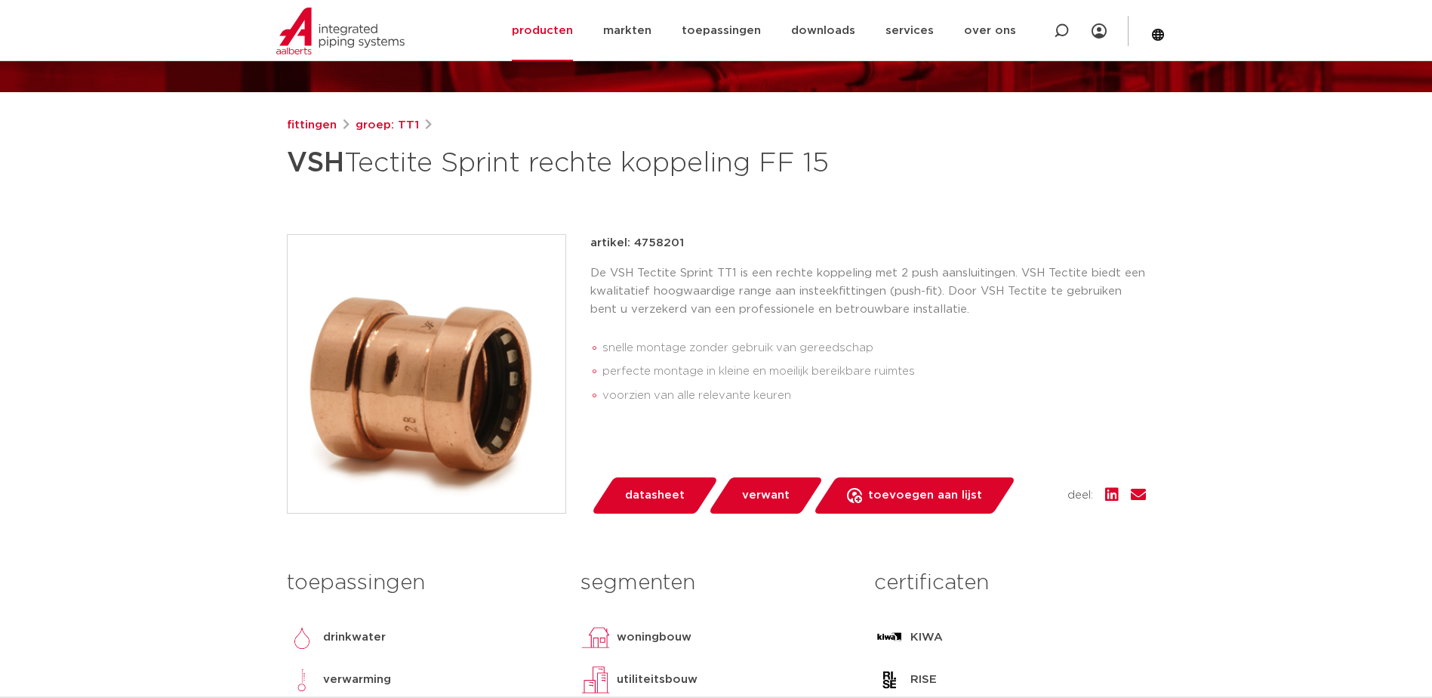
scroll to position [0, 0]
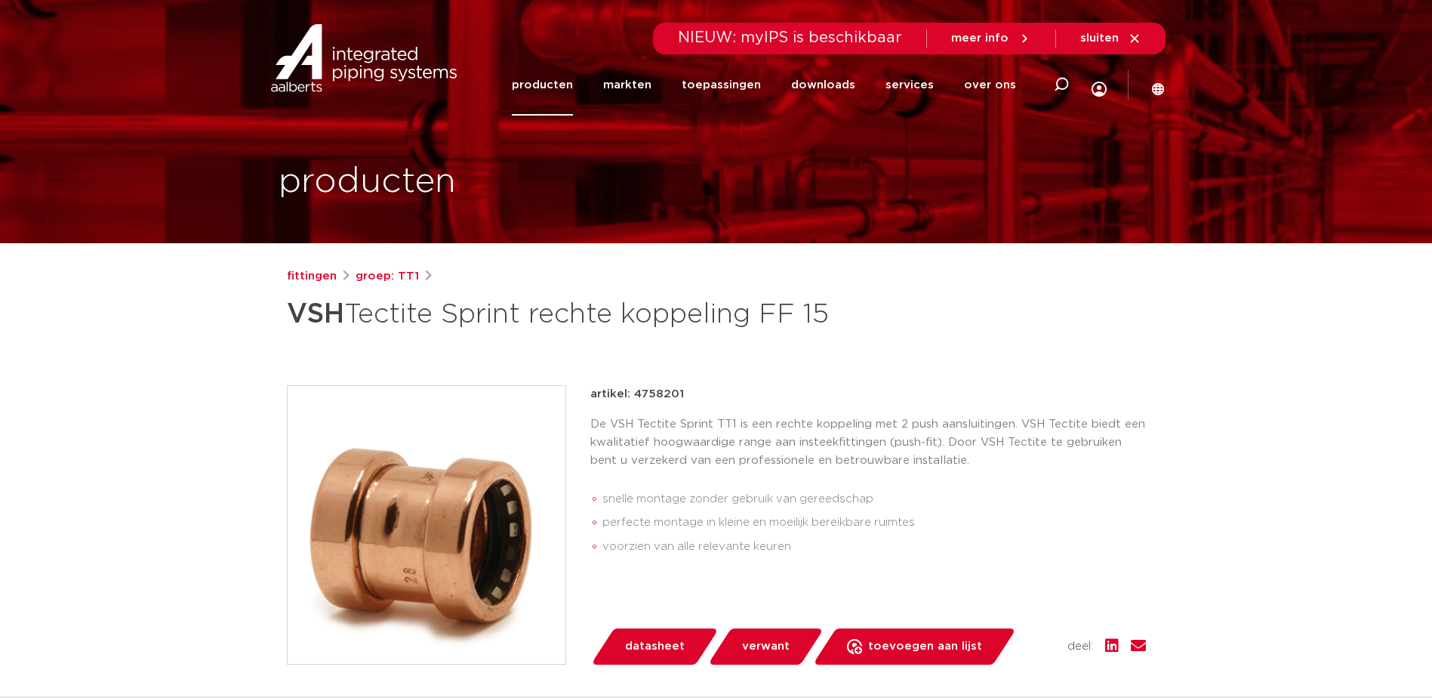
click at [566, 99] on link "producten" at bounding box center [542, 84] width 61 height 61
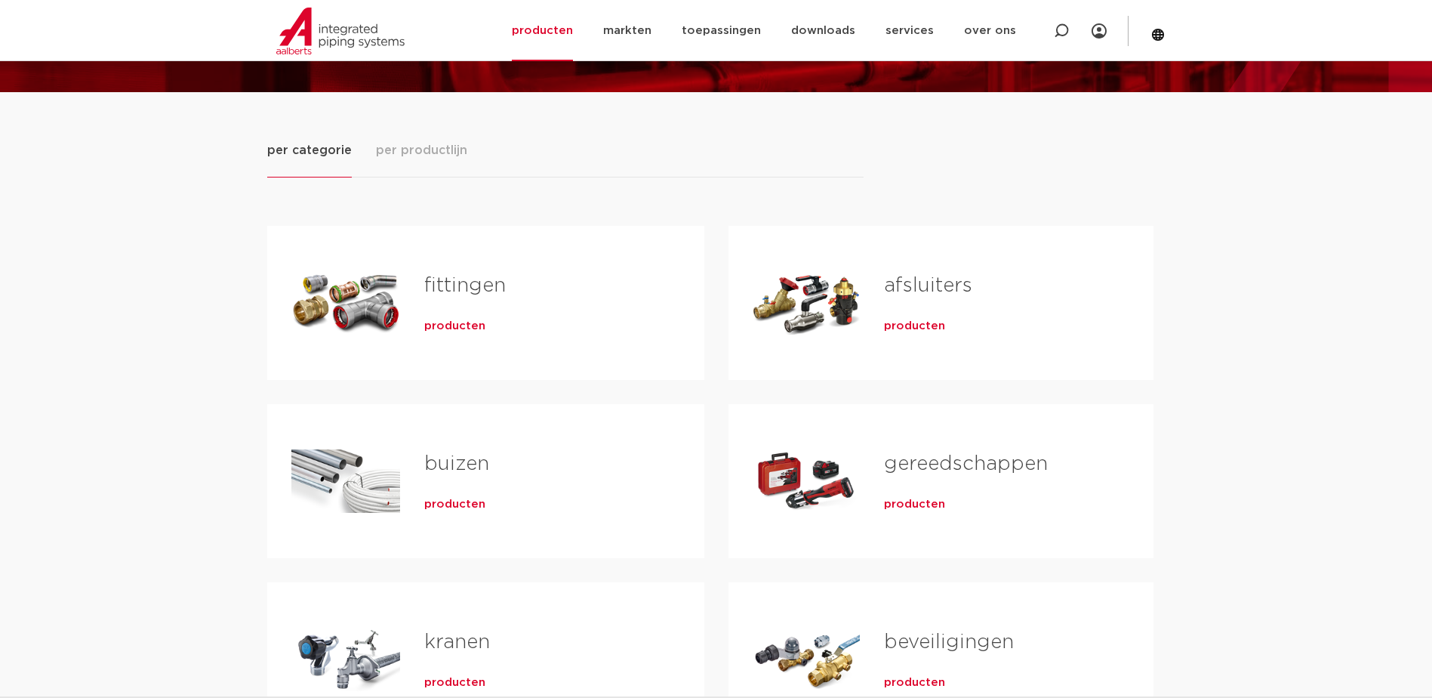
scroll to position [302, 0]
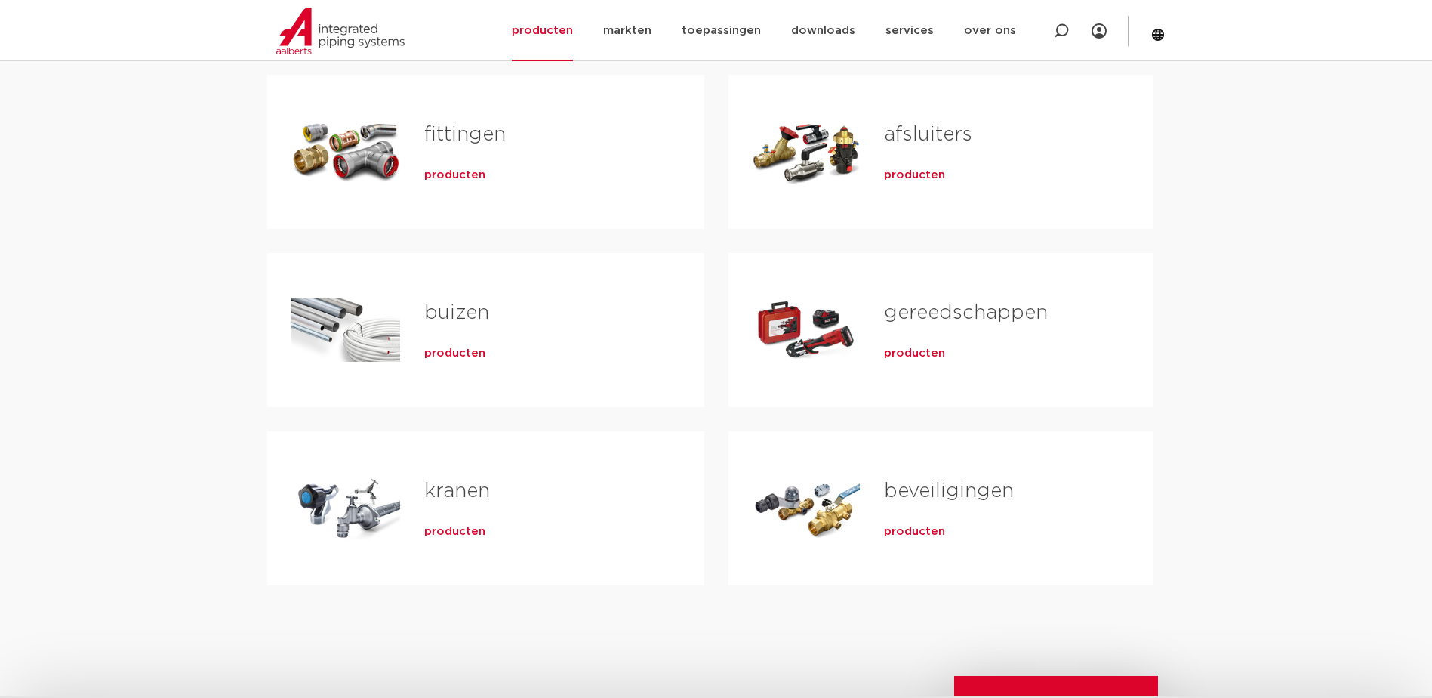
click at [457, 141] on link "fittingen" at bounding box center [465, 135] width 82 height 20
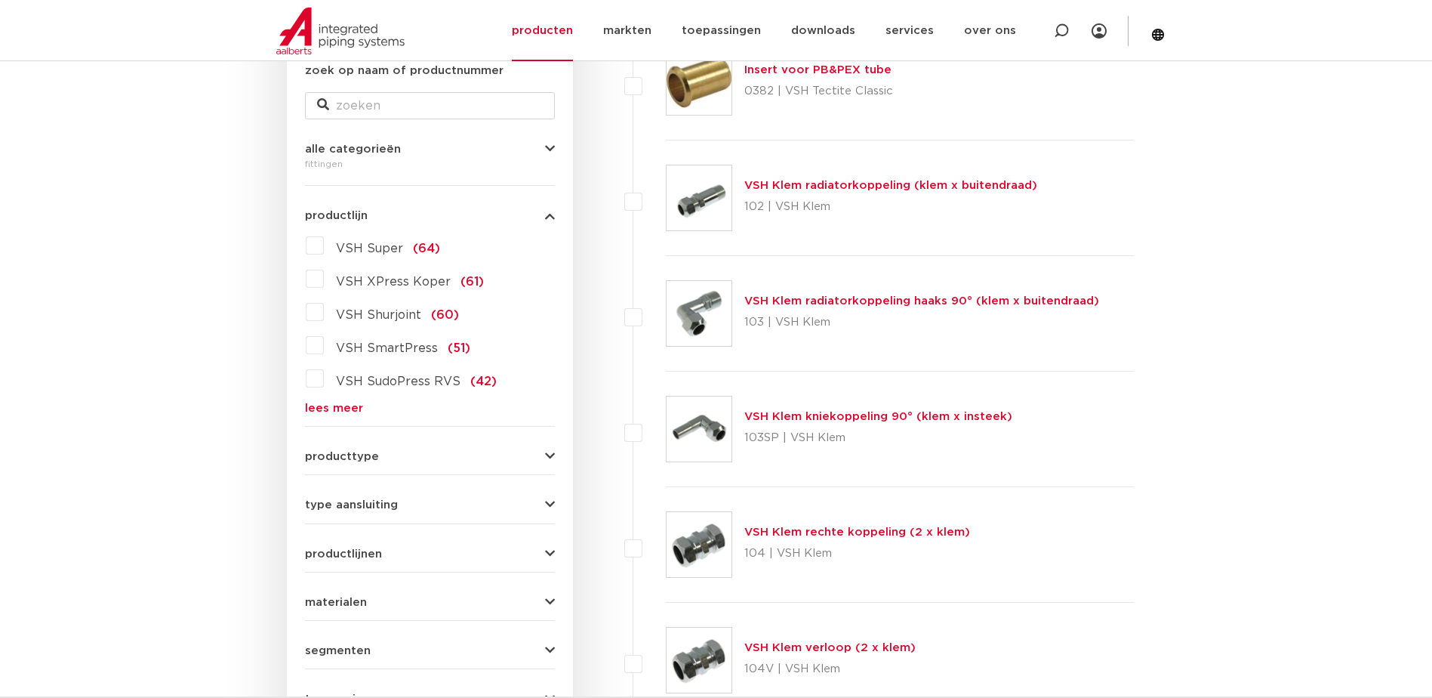
click at [555, 456] on div "wis alles filter producten zoek op naam of productnummer alle categorieën [GEOG…" at bounding box center [430, 395] width 286 height 812
click at [548, 455] on icon "button" at bounding box center [550, 456] width 10 height 11
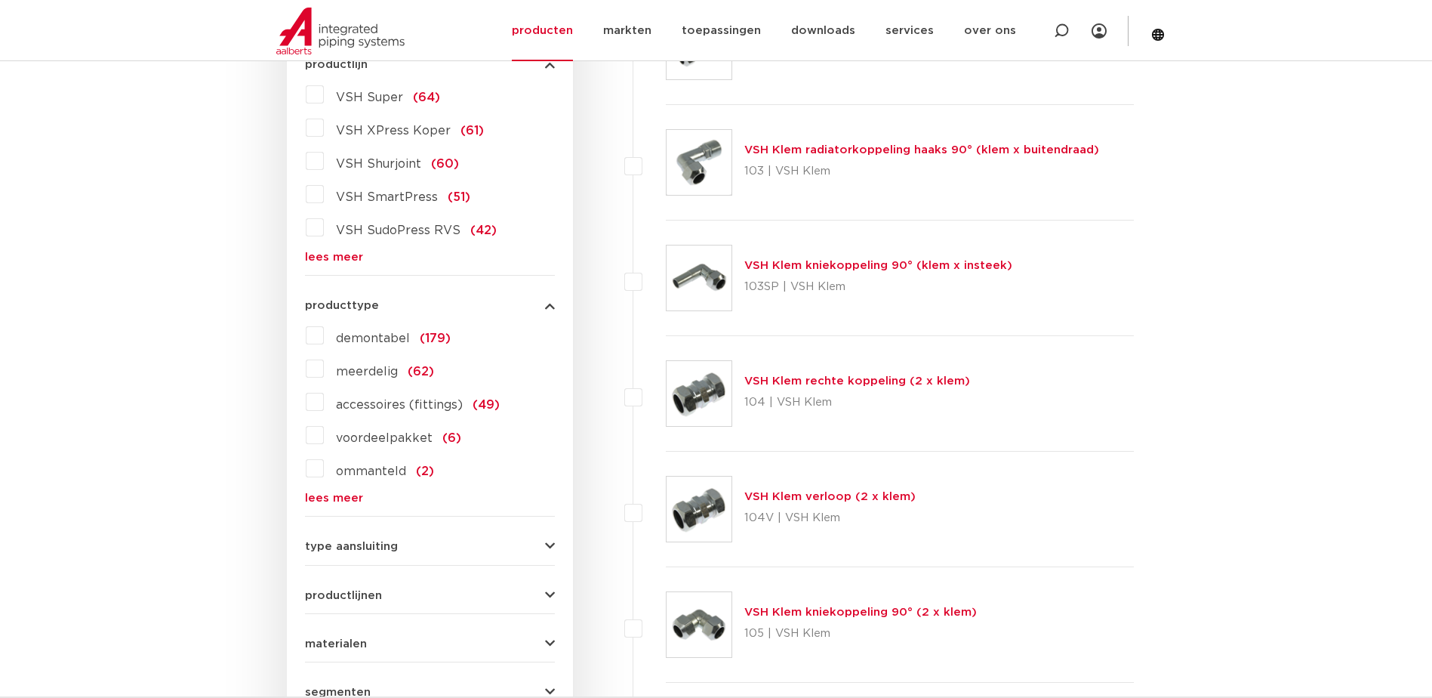
scroll to position [604, 0]
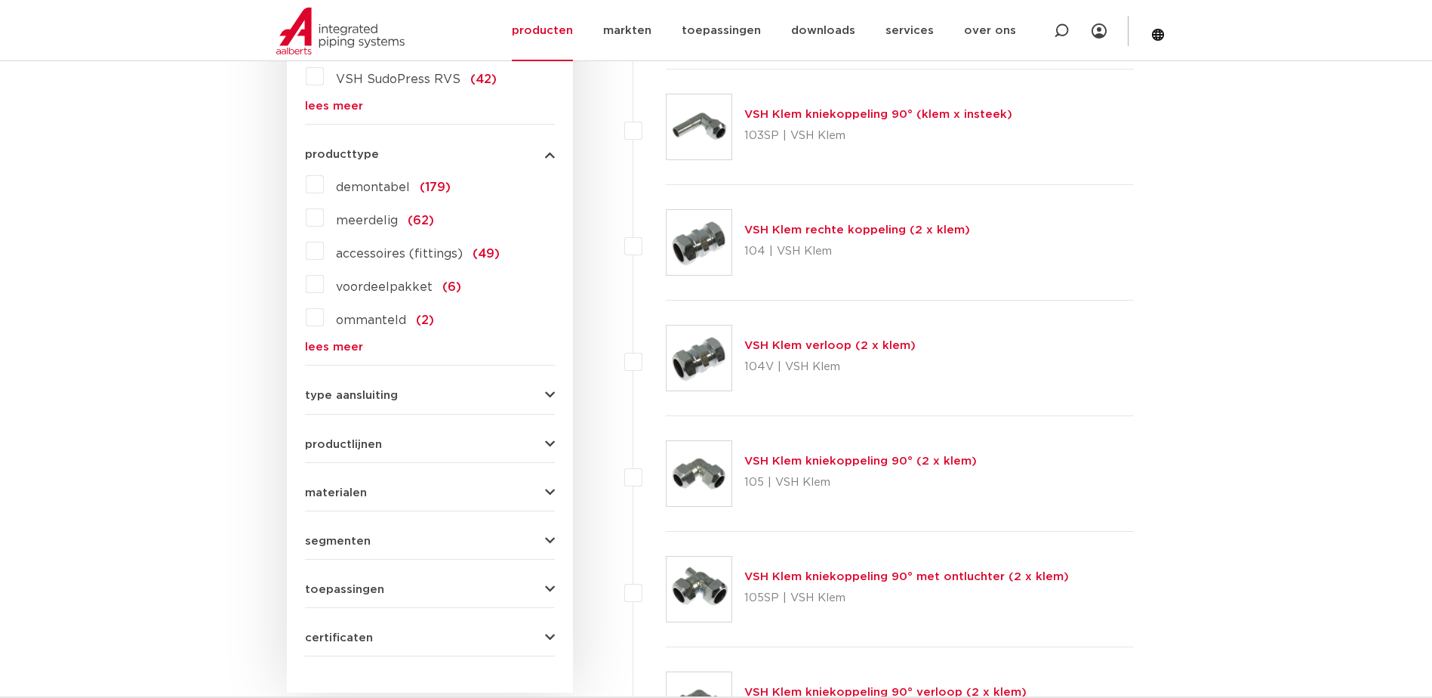
click at [546, 388] on div "type aansluiting press (498) buiseind (137) Rp - binnendraad cilindrisch (BSPT)…" at bounding box center [430, 388] width 250 height 23
click at [547, 394] on icon "button" at bounding box center [550, 395] width 10 height 11
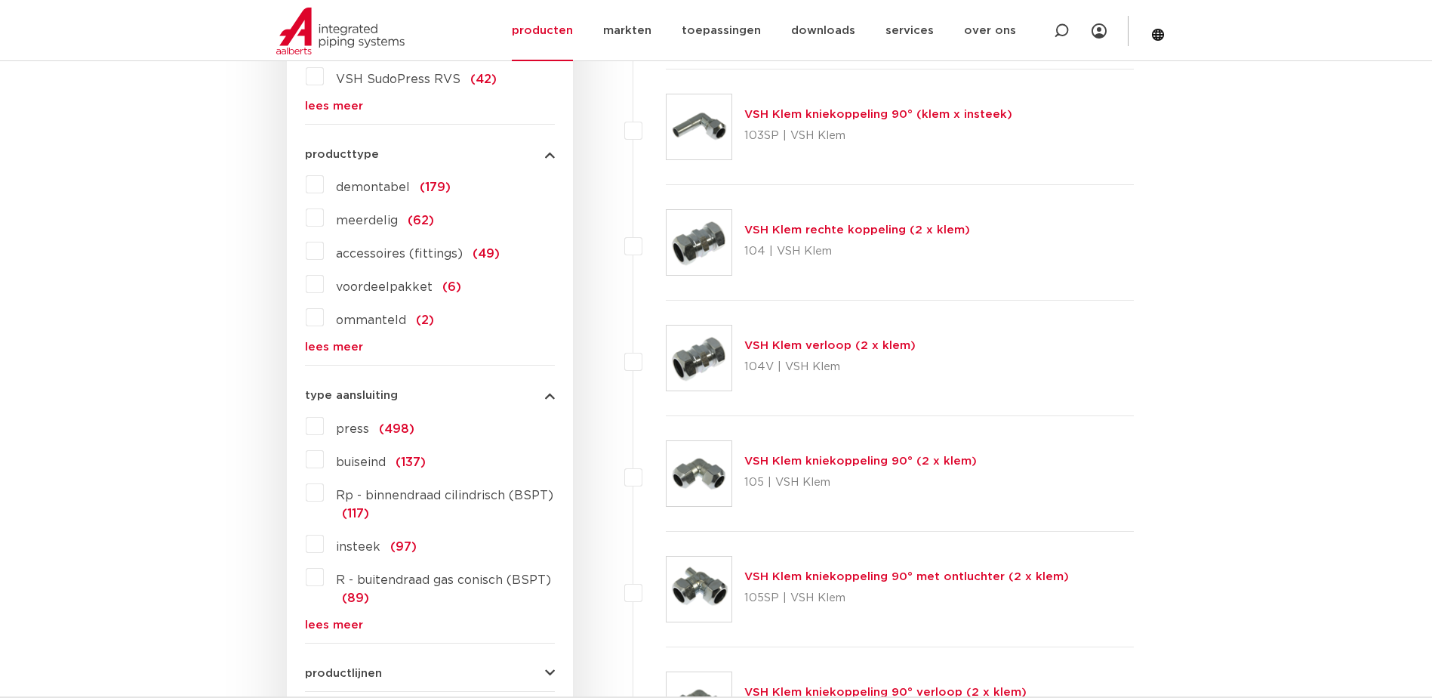
click at [324, 538] on label "insteek (97)" at bounding box center [370, 543] width 93 height 24
click at [0, 0] on input "insteek (97)" at bounding box center [0, 0] width 0 height 0
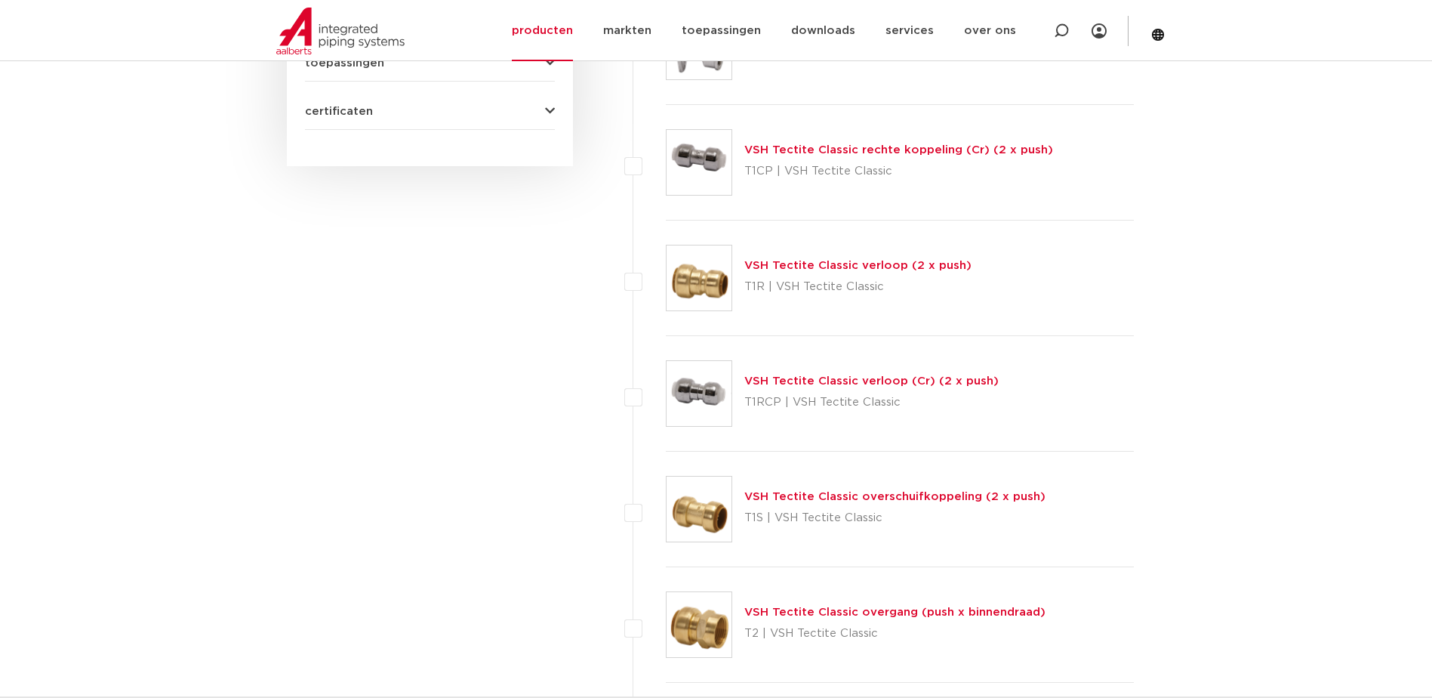
scroll to position [1000, 0]
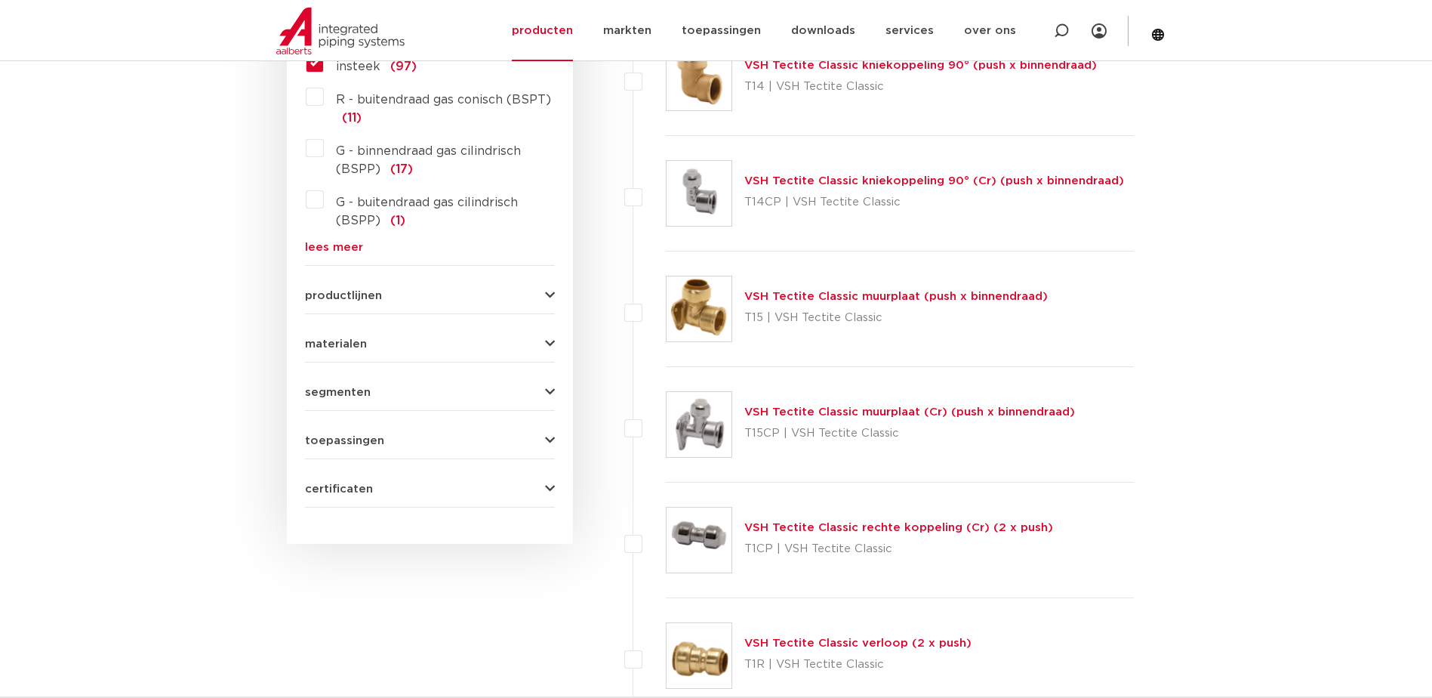
click at [550, 443] on icon "button" at bounding box center [550, 440] width 10 height 11
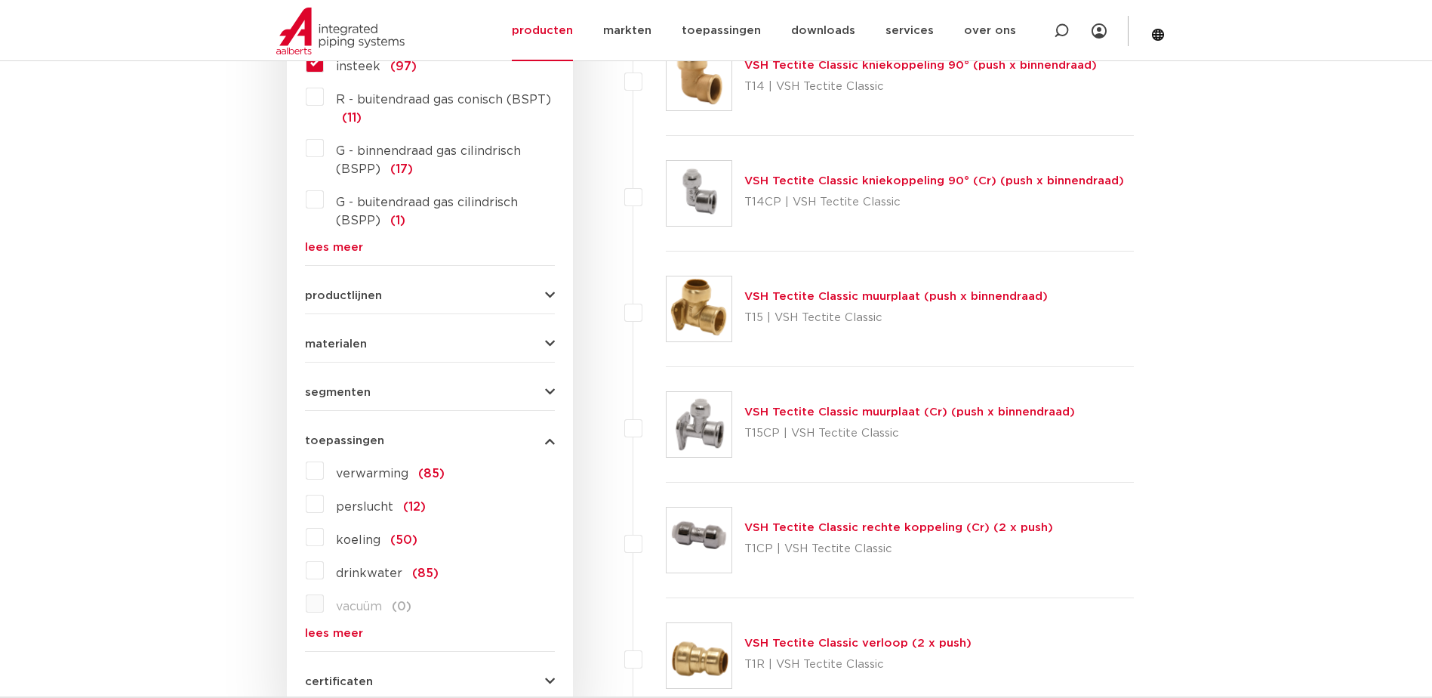
click at [324, 571] on label "drinkwater (85)" at bounding box center [381, 570] width 115 height 24
click at [0, 0] on input "drinkwater (85)" at bounding box center [0, 0] width 0 height 0
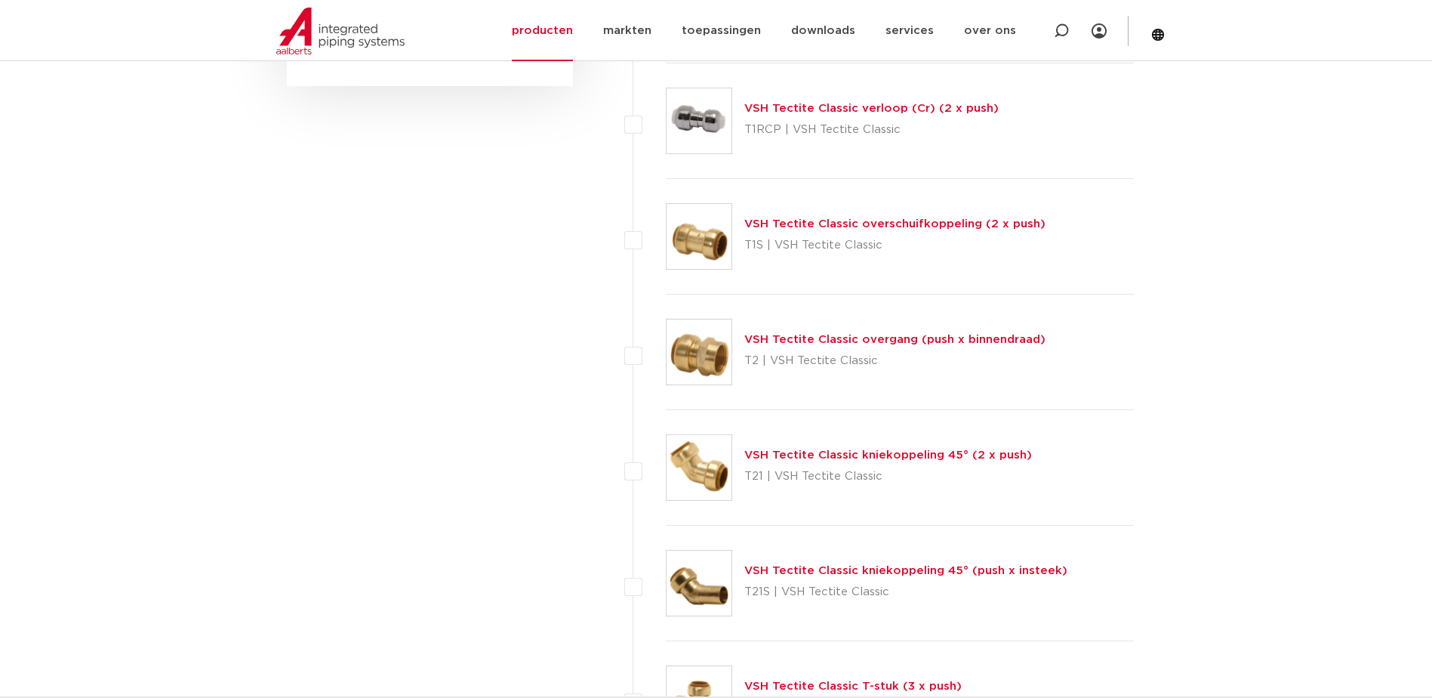
scroll to position [1876, 0]
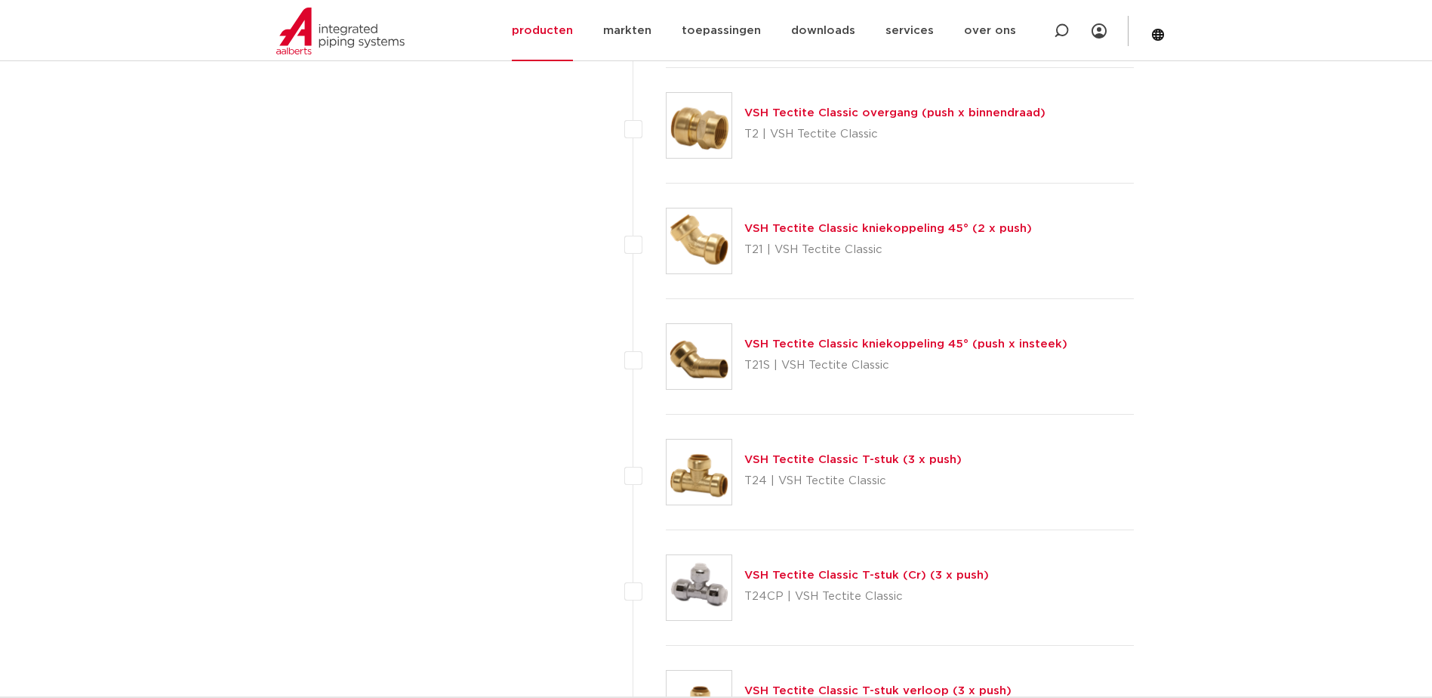
click at [823, 462] on link "VSH Tectite Classic T-stuk (3 x push)" at bounding box center [852, 459] width 217 height 11
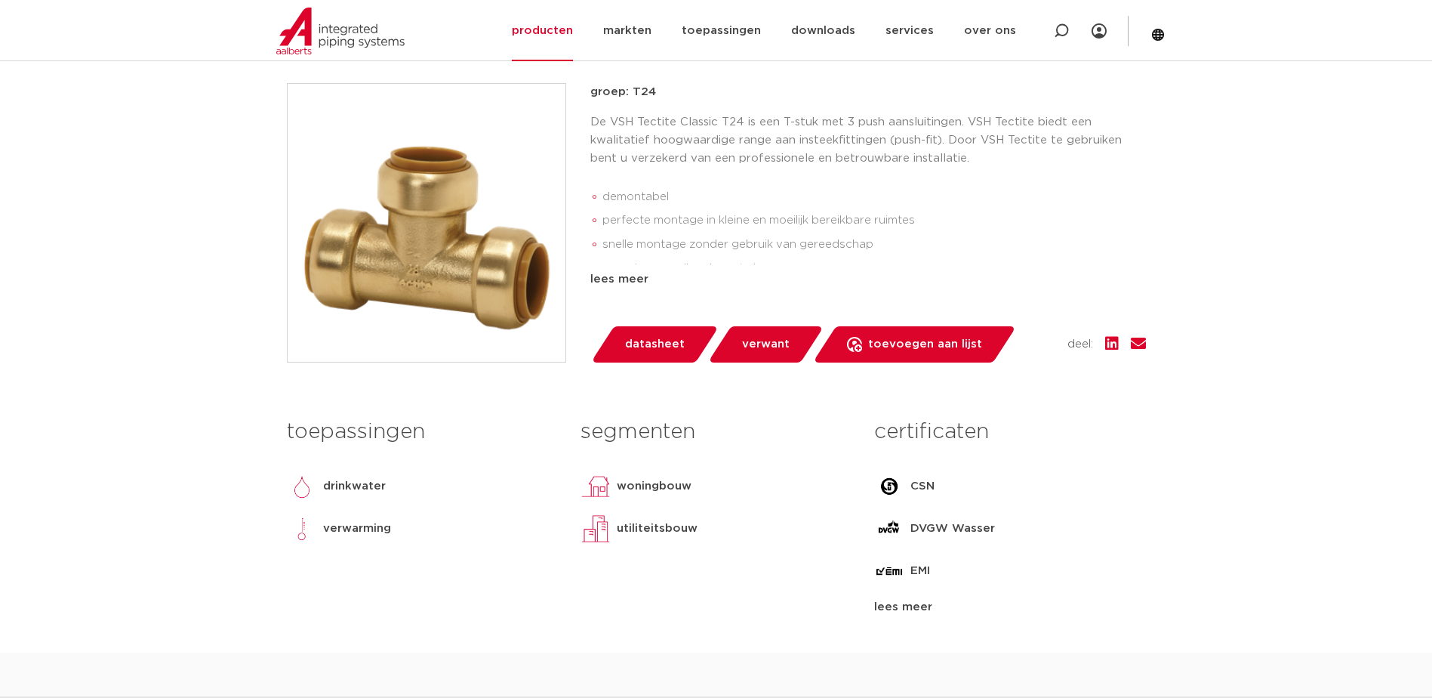
scroll to position [151, 0]
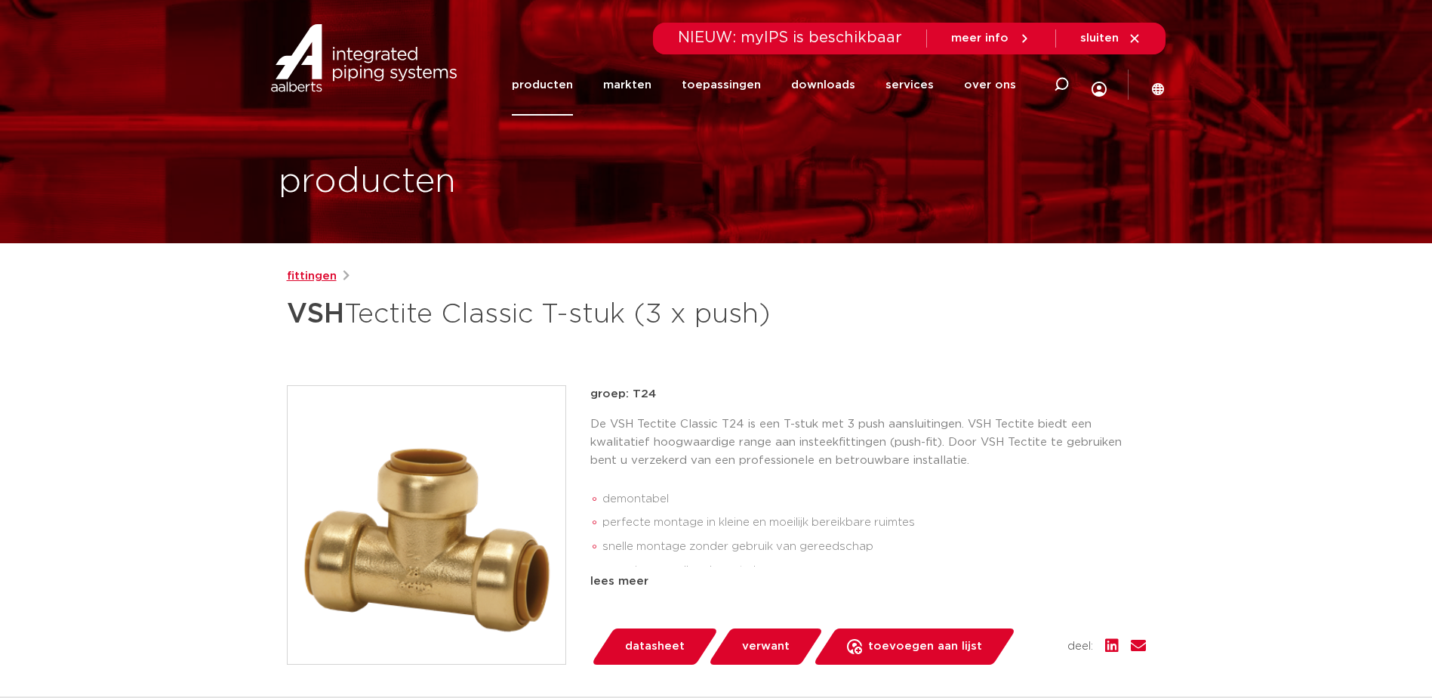
click at [319, 273] on link "fittingen" at bounding box center [312, 276] width 50 height 18
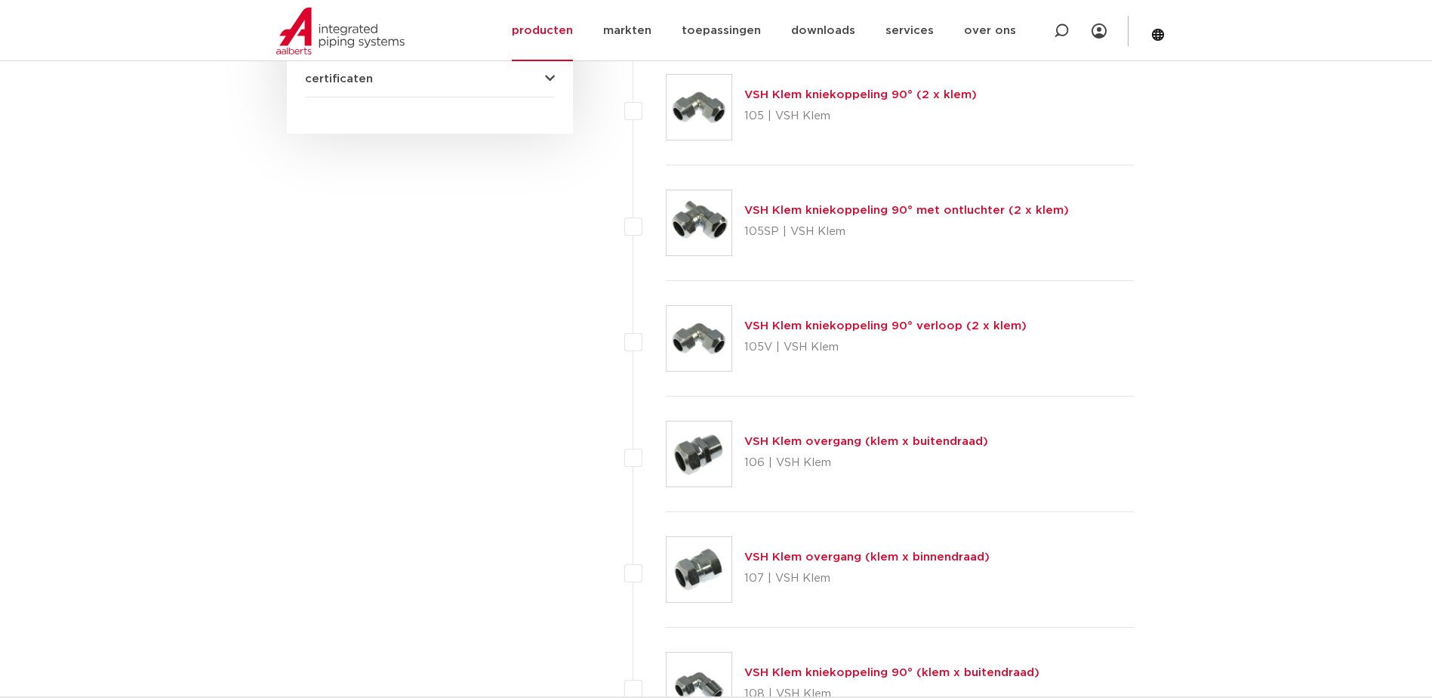
scroll to position [593, 0]
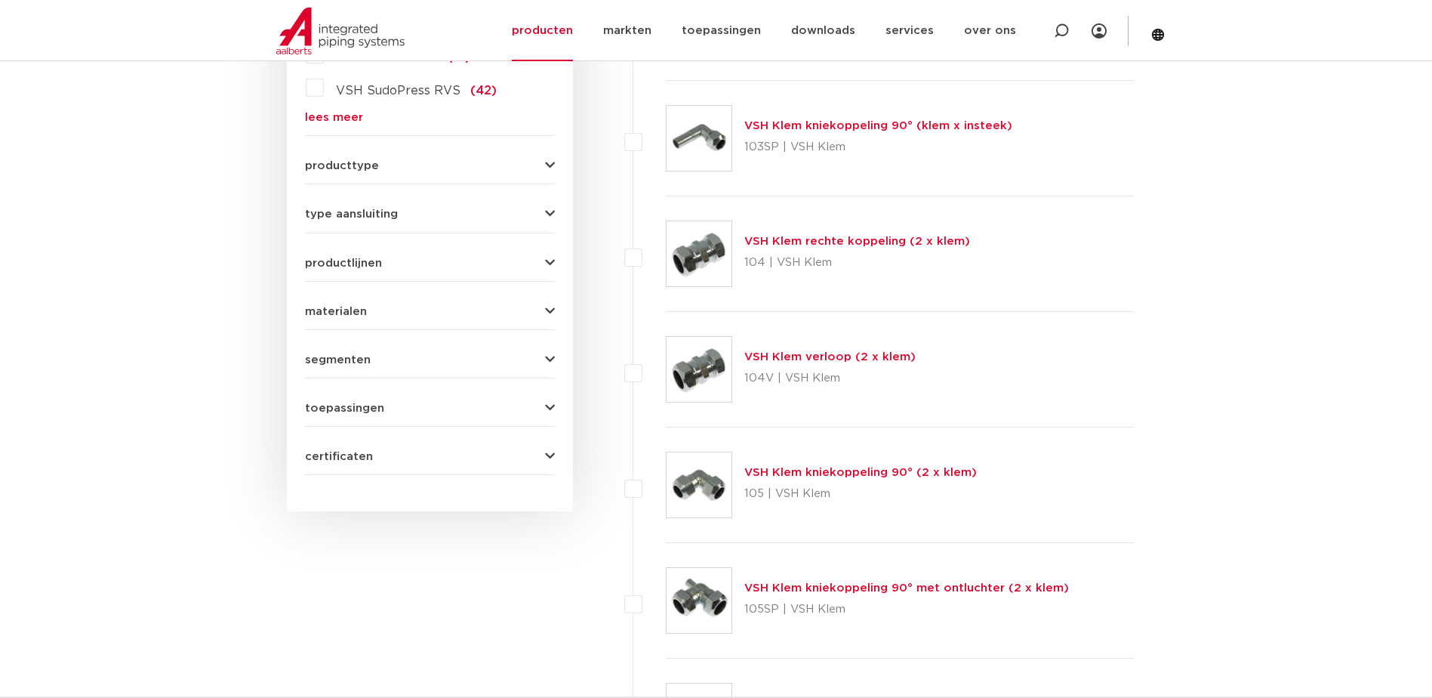
click at [462, 405] on button "toepassingen" at bounding box center [430, 407] width 250 height 11
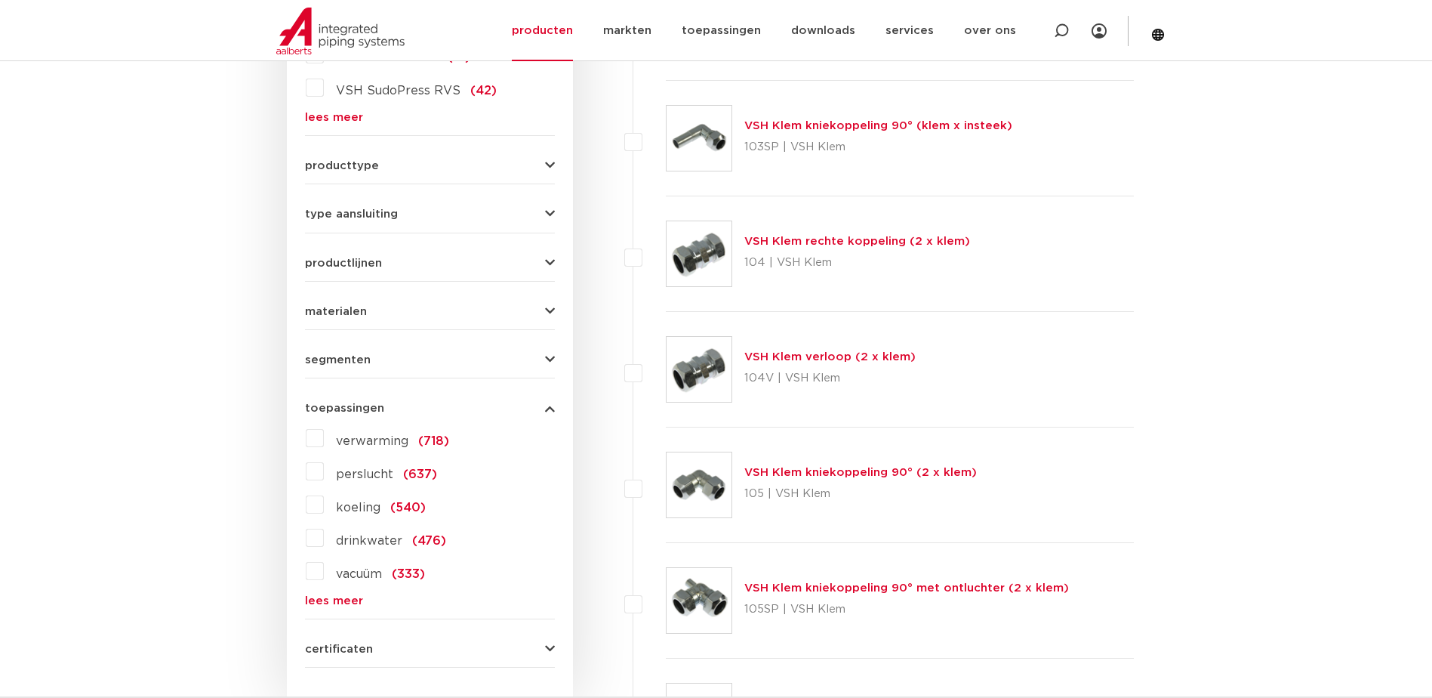
click at [324, 542] on label "drinkwater (476)" at bounding box center [385, 537] width 122 height 24
click at [0, 0] on input "drinkwater (476)" at bounding box center [0, 0] width 0 height 0
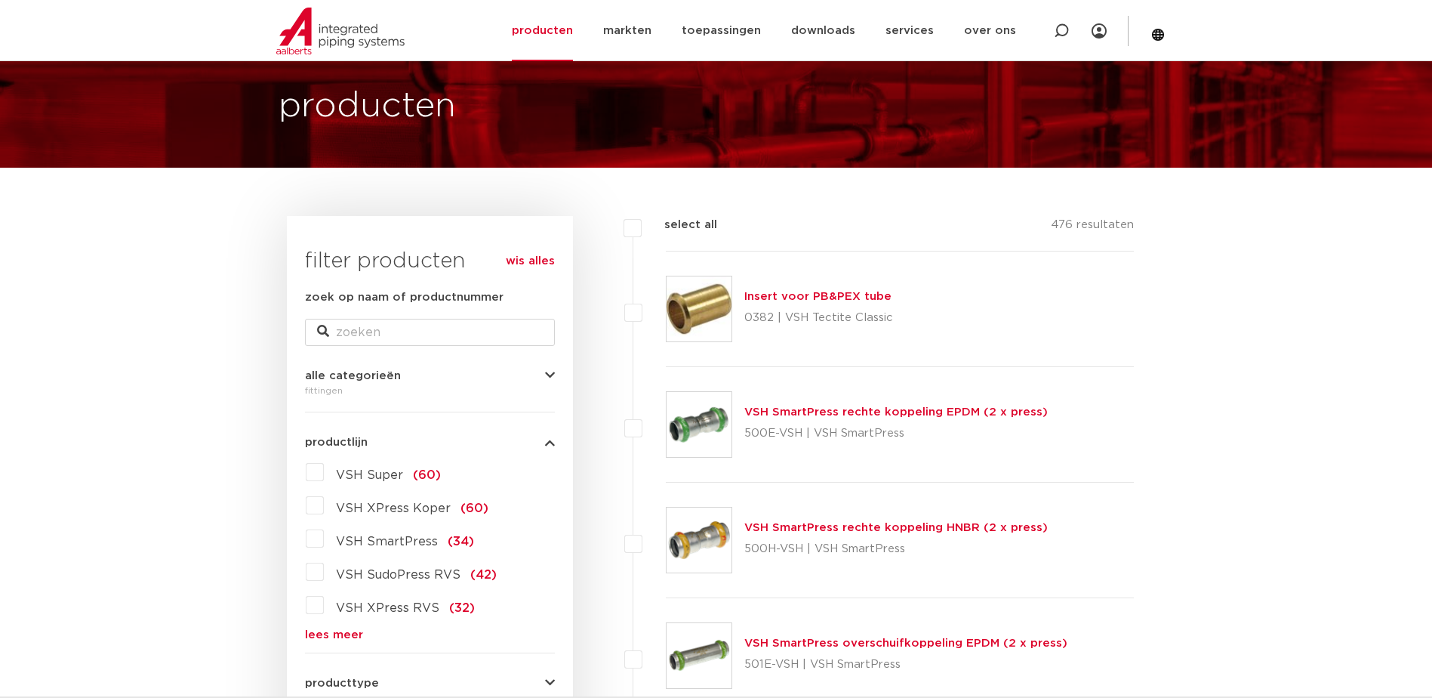
scroll to position [226, 0]
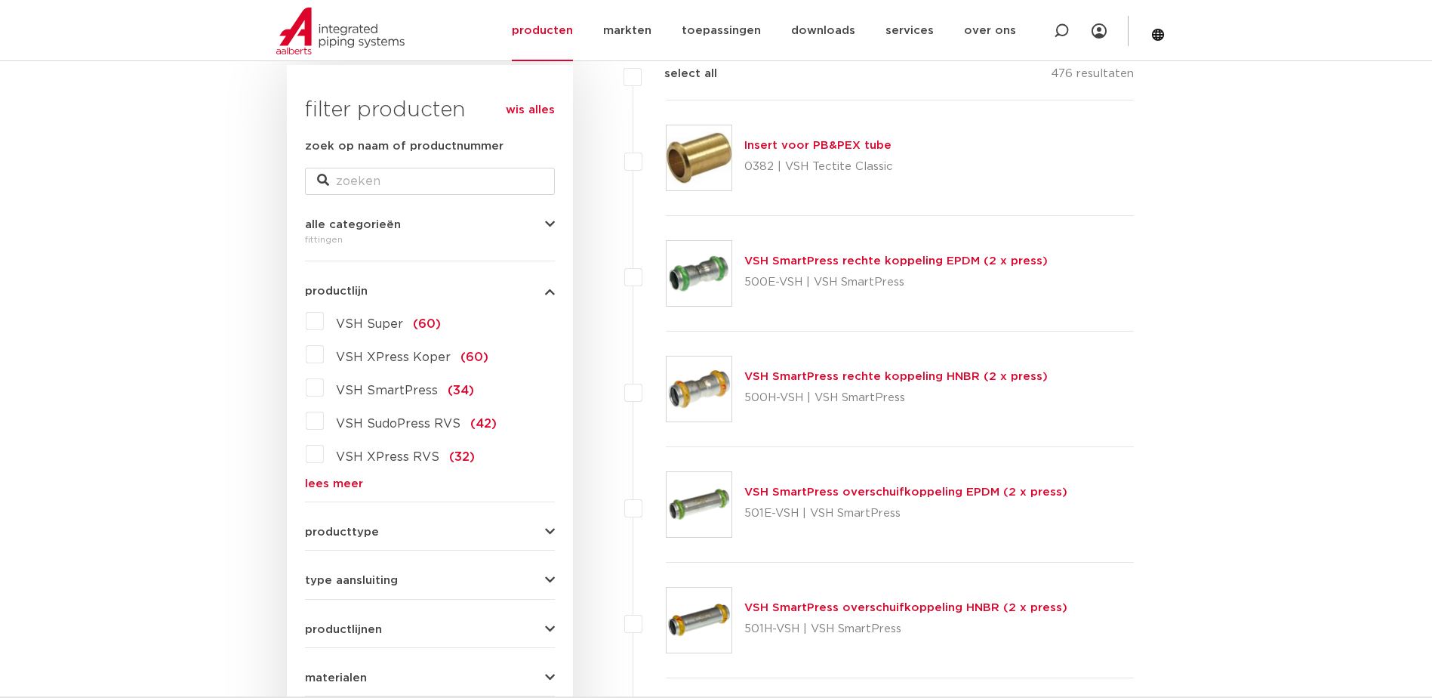
click at [556, 224] on div "wis alles filter producten zoek op naam of productnummer alle categorieën fitti…" at bounding box center [430, 567] width 286 height 1005
click at [551, 224] on icon "button" at bounding box center [550, 224] width 10 height 11
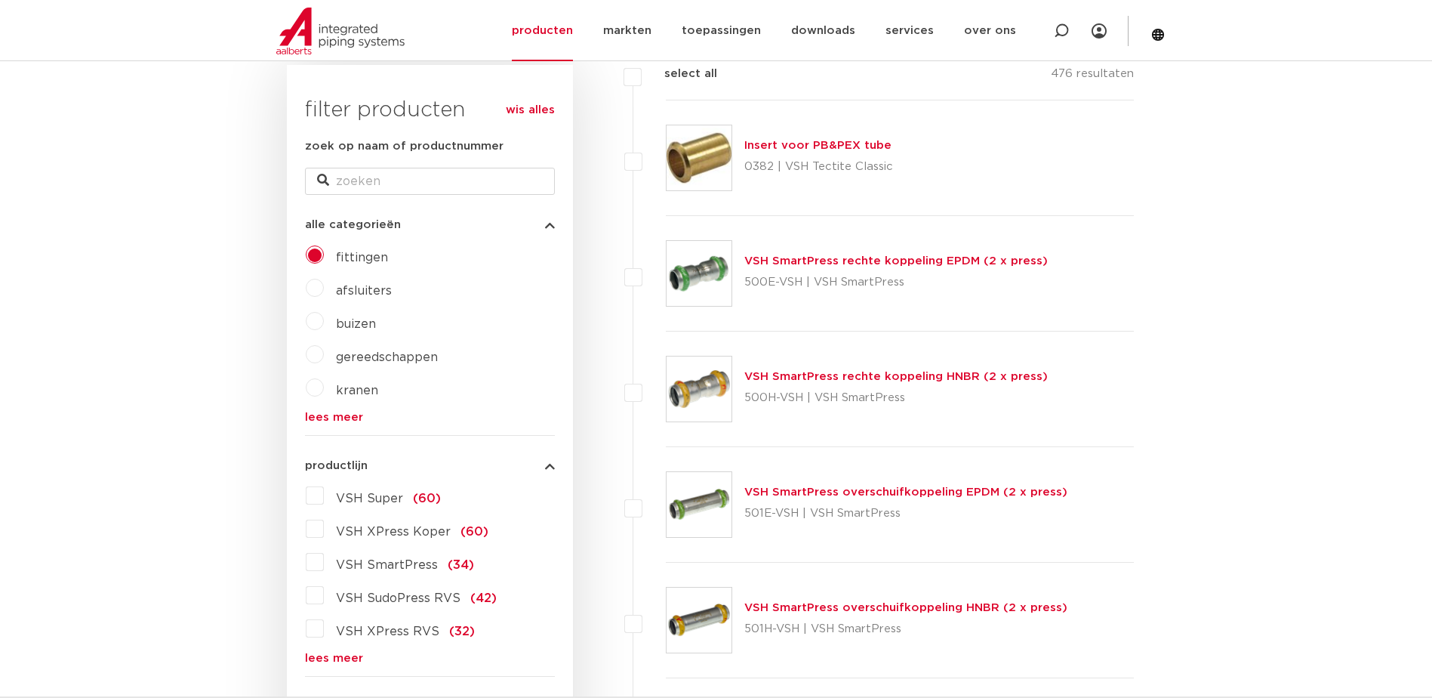
scroll to position [528, 0]
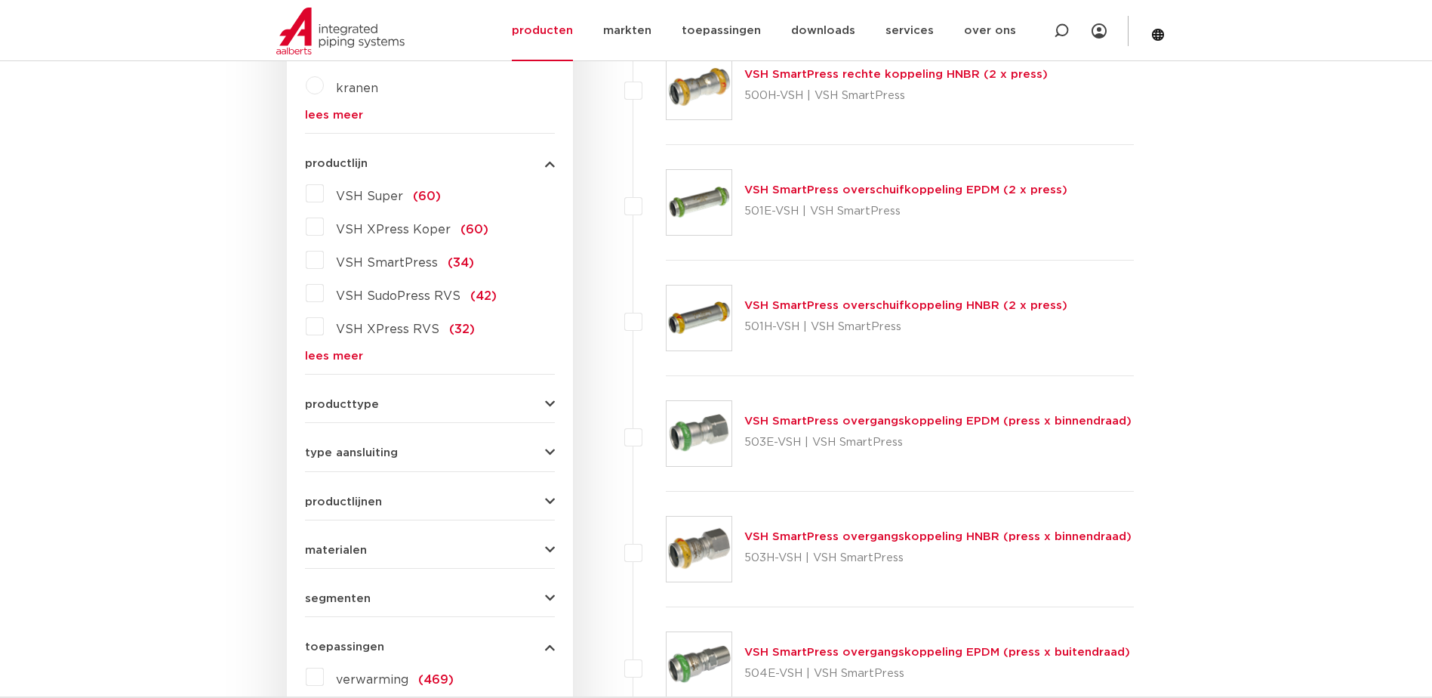
click at [357, 359] on link "lees meer" at bounding box center [430, 355] width 250 height 11
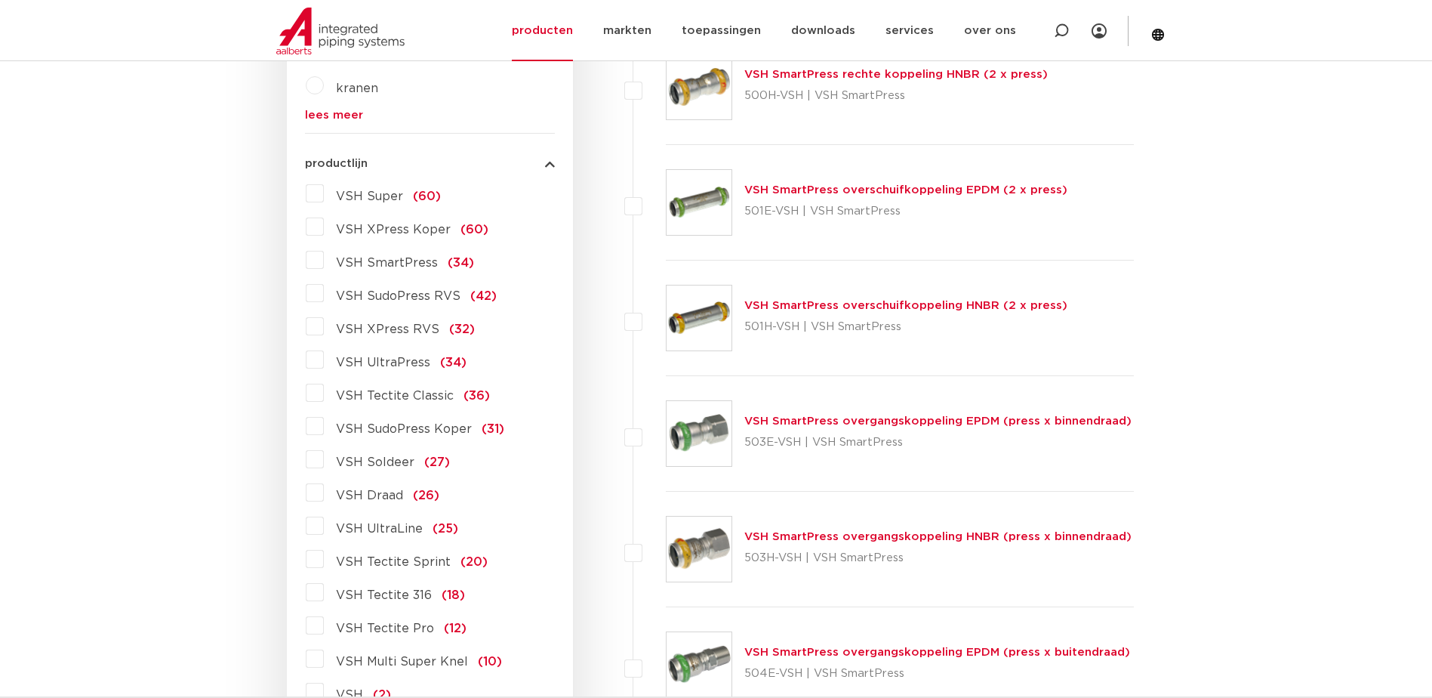
scroll to position [679, 0]
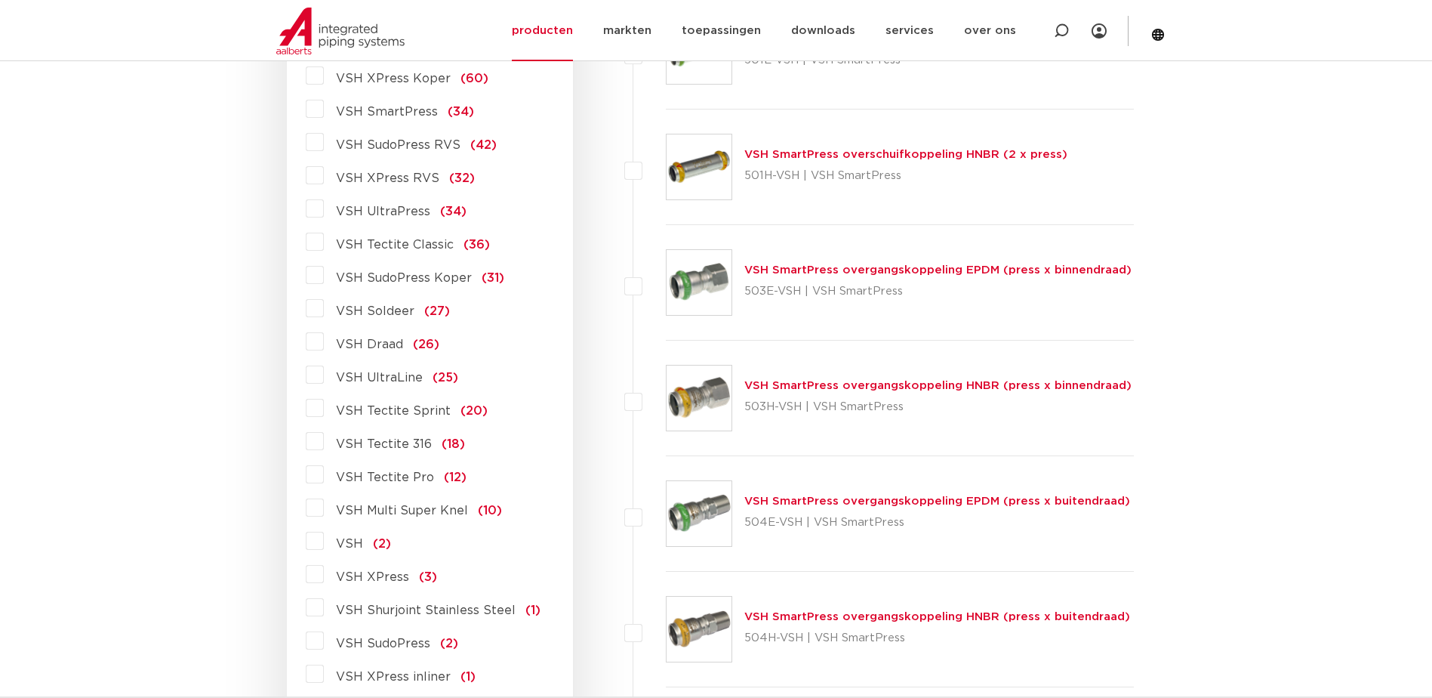
click at [324, 406] on label "VSH Tectite Sprint (20)" at bounding box center [406, 408] width 164 height 24
click at [0, 0] on input "VSH Tectite Sprint (20)" at bounding box center [0, 0] width 0 height 0
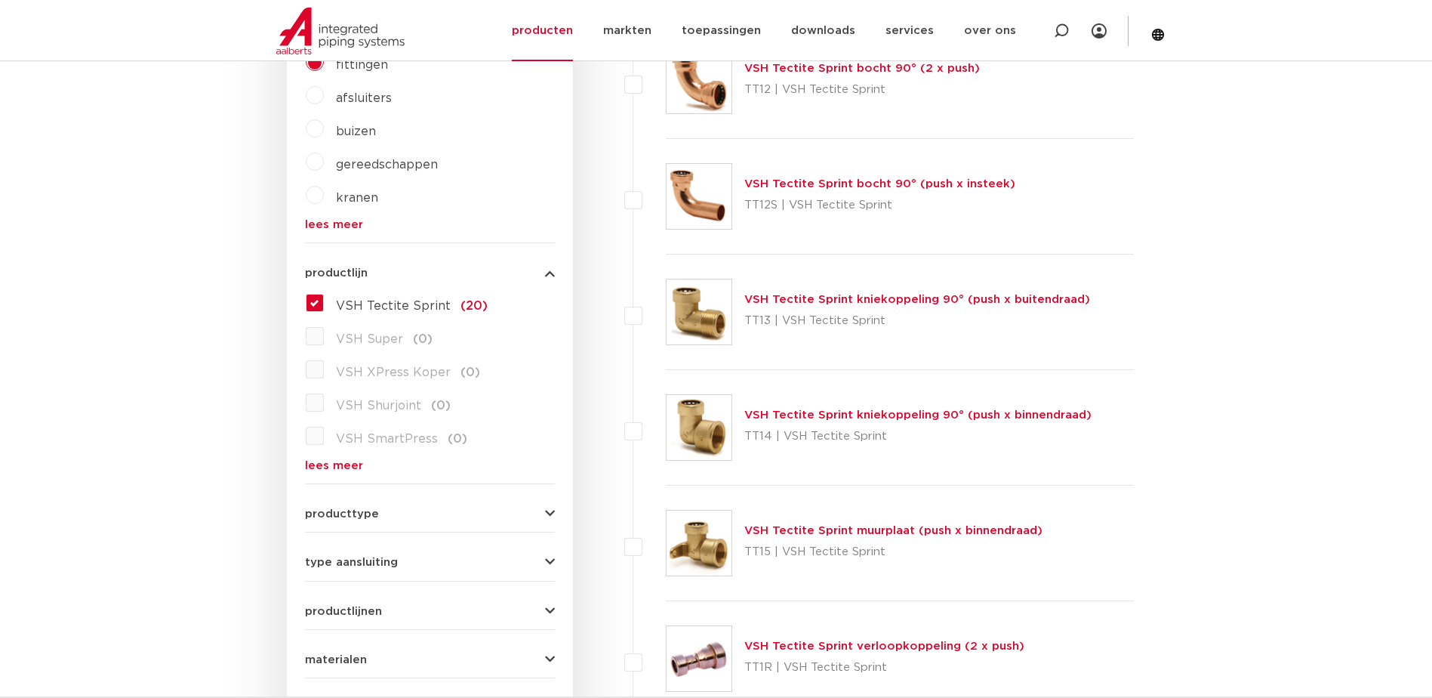
scroll to position [117, 0]
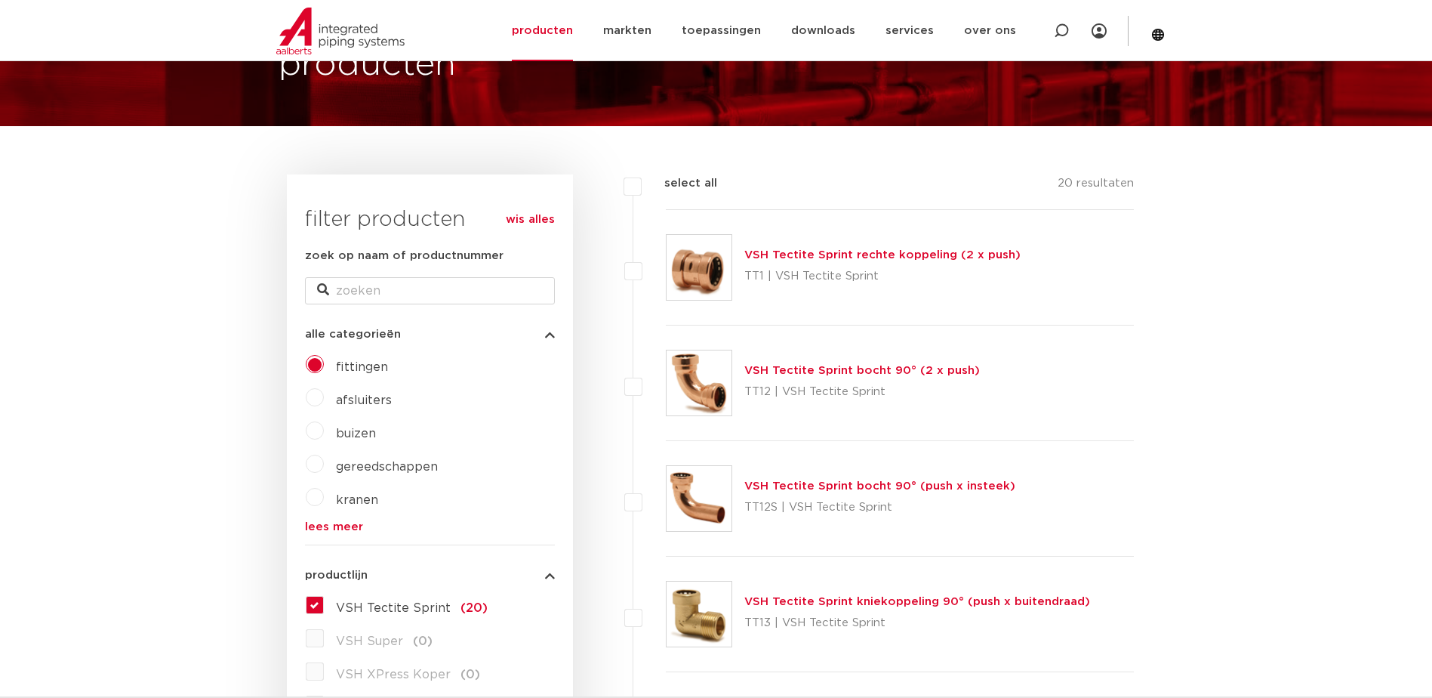
click at [827, 251] on link "VSH Tectite Sprint rechte koppeling (2 x push)" at bounding box center [882, 254] width 276 height 11
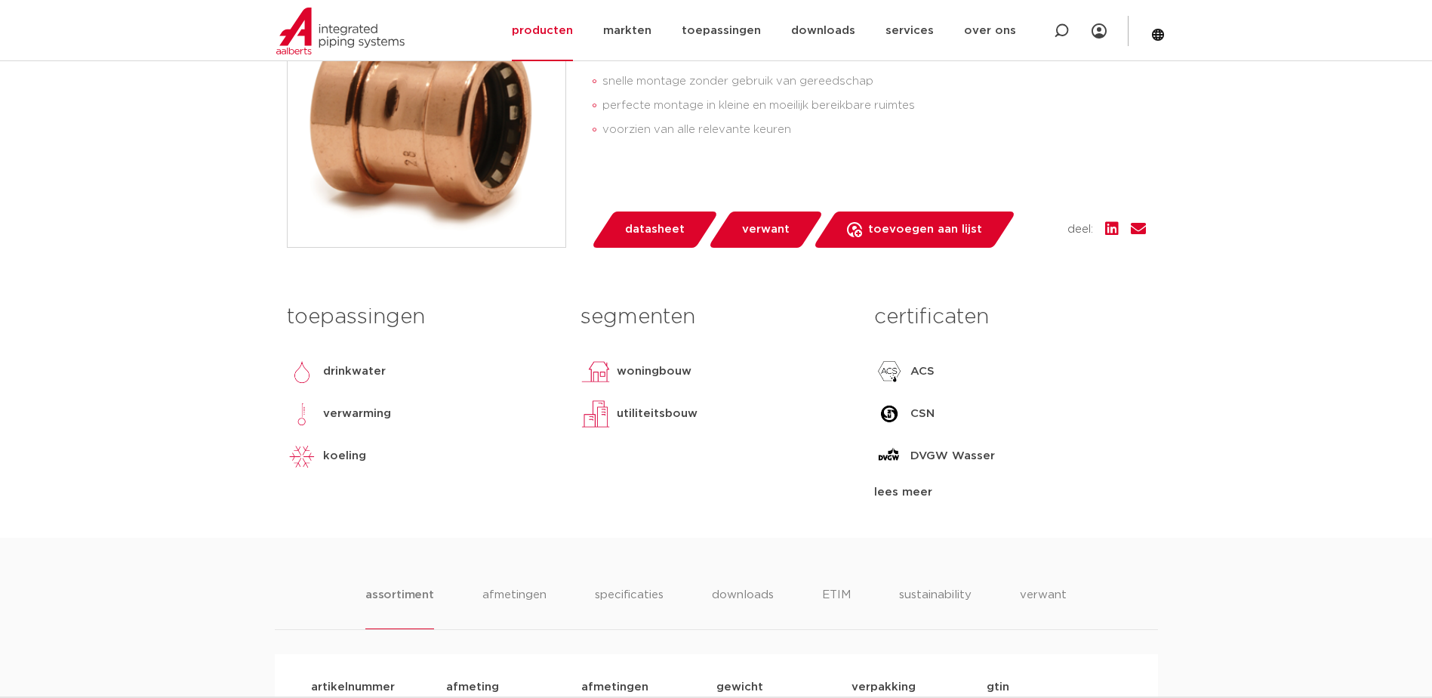
scroll to position [679, 0]
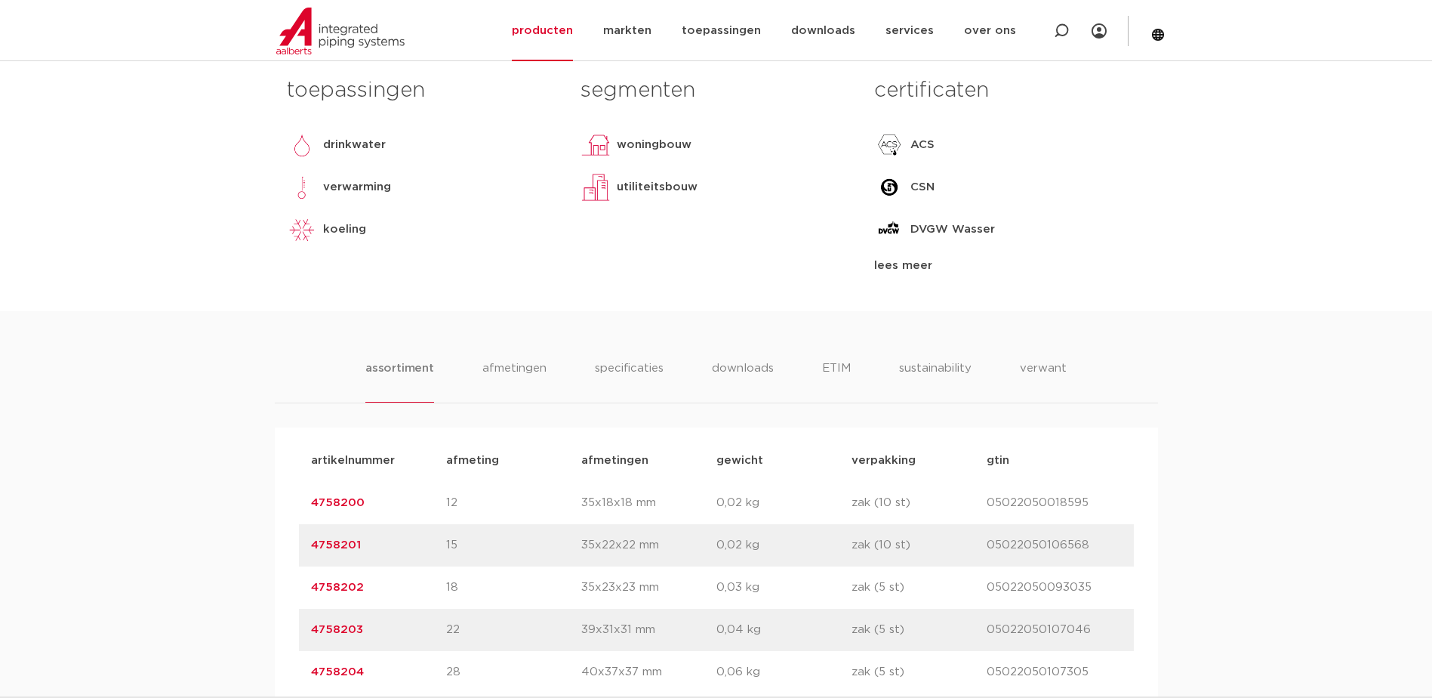
click at [888, 271] on div "lees meer" at bounding box center [1009, 266] width 271 height 18
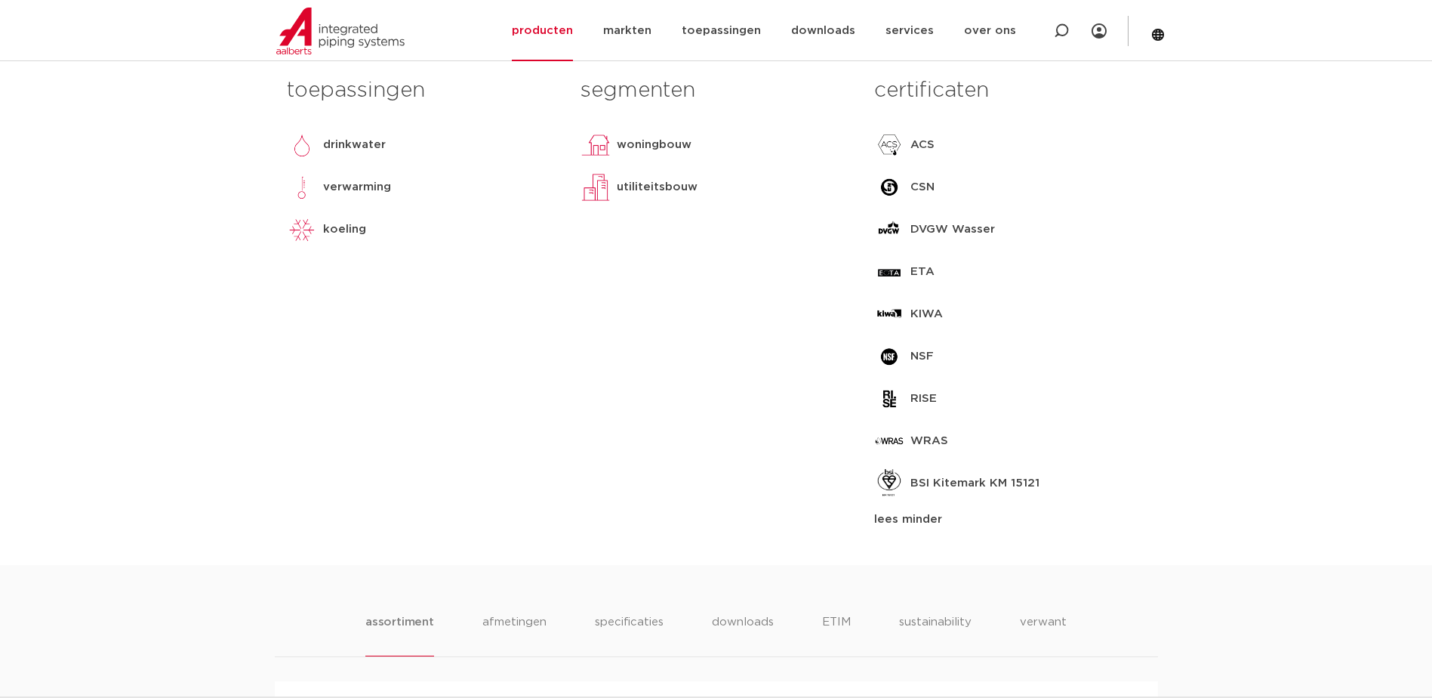
click at [1055, 305] on div "KIWA" at bounding box center [1009, 314] width 271 height 30
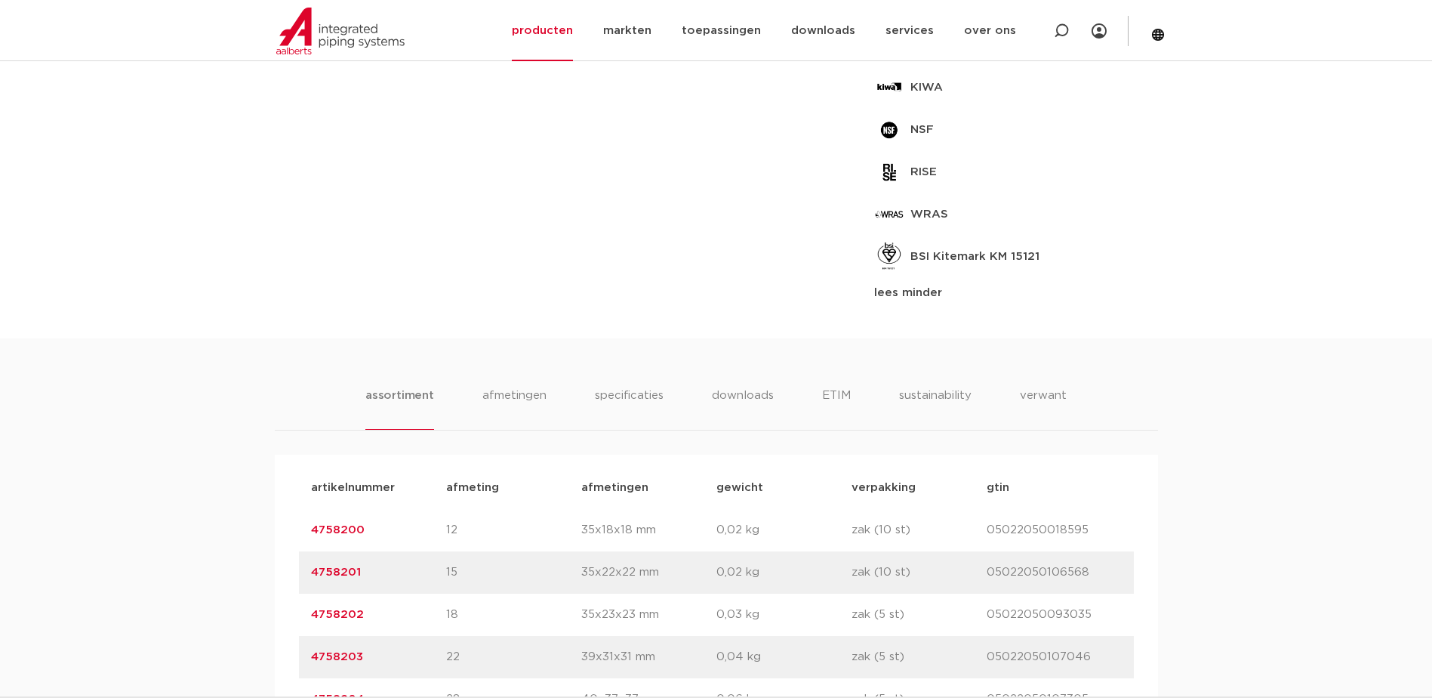
scroll to position [1057, 0]
